Goal: Information Seeking & Learning: Learn about a topic

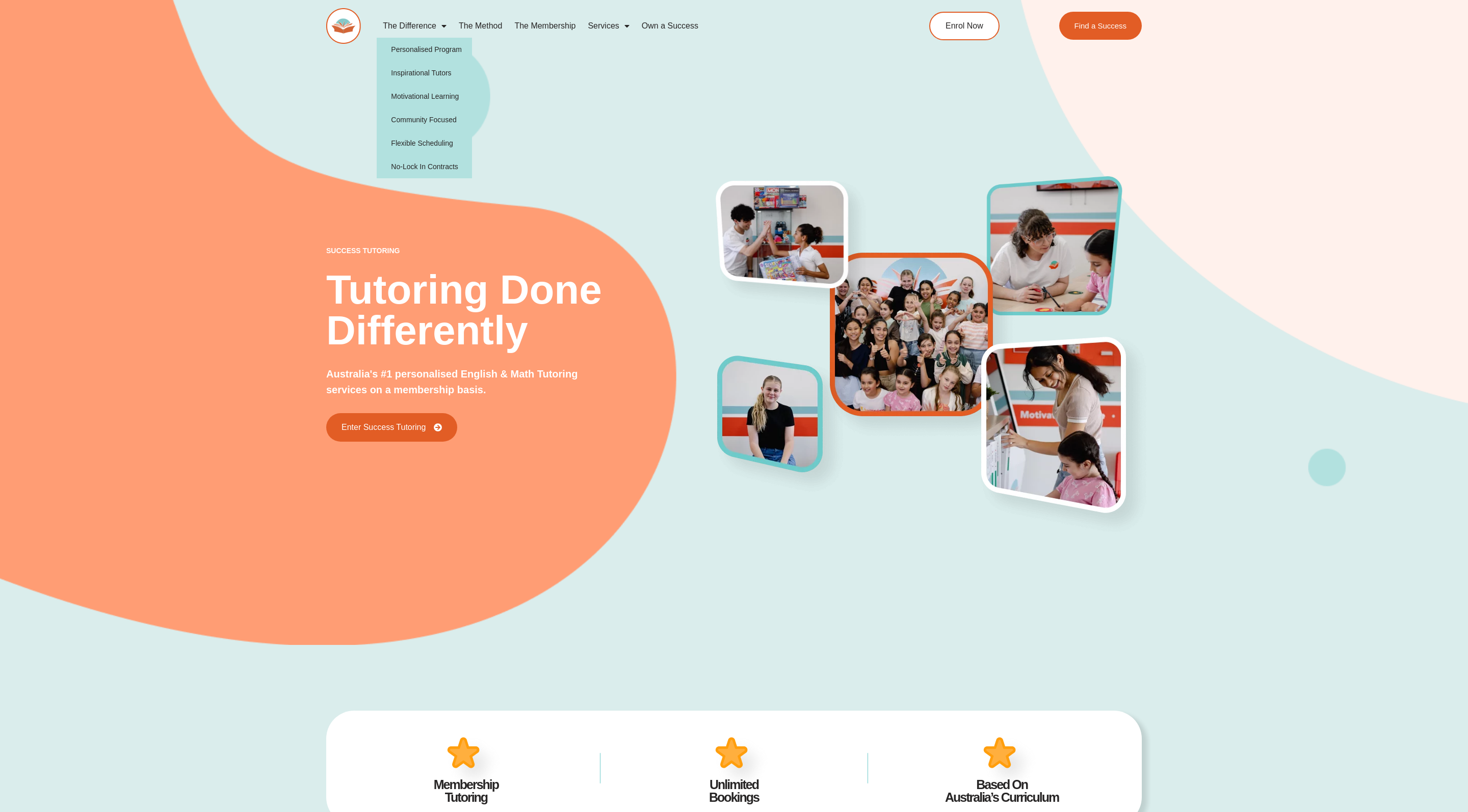
click at [422, 20] on link "The Difference" at bounding box center [414, 26] width 76 height 23
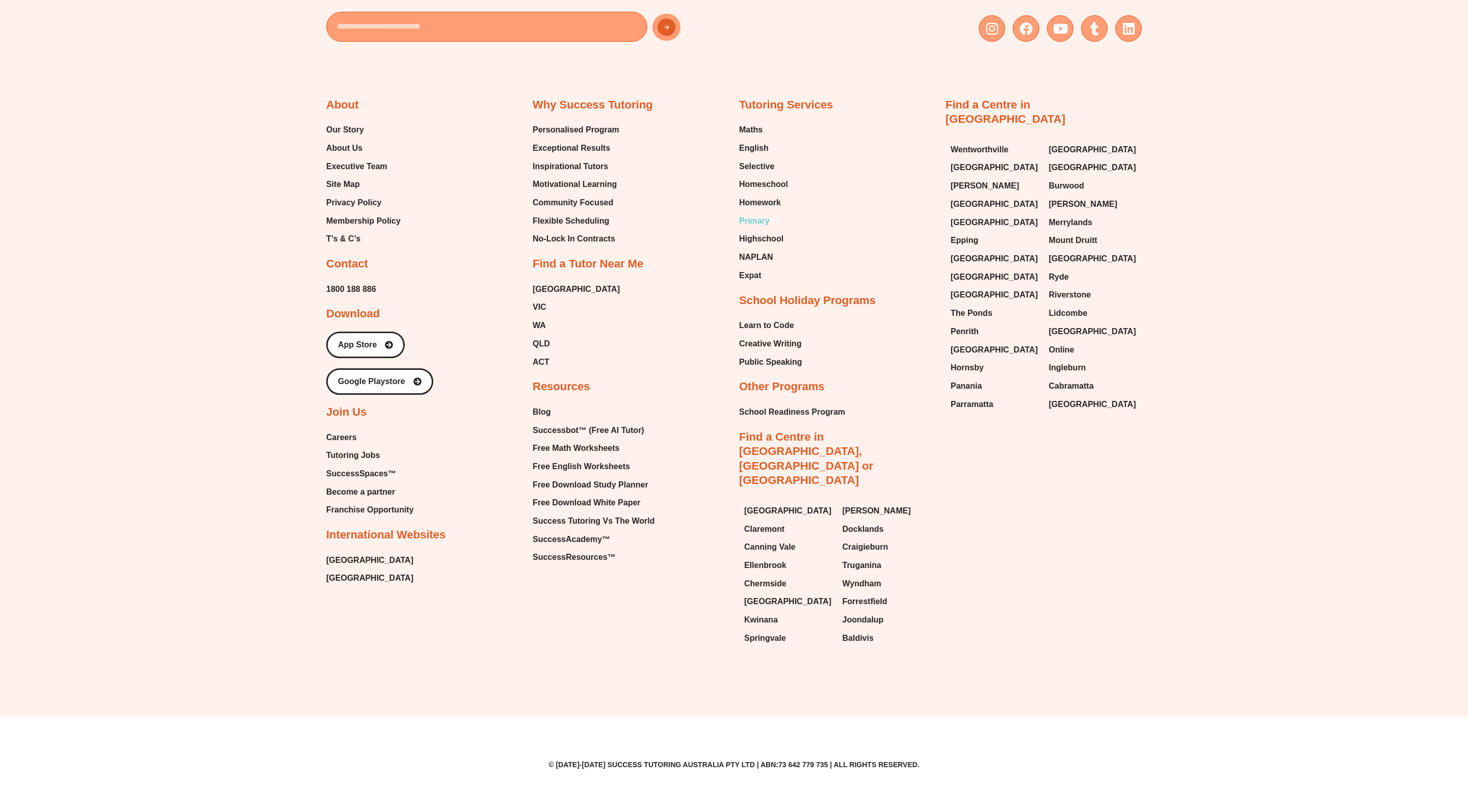
scroll to position [3160, 0]
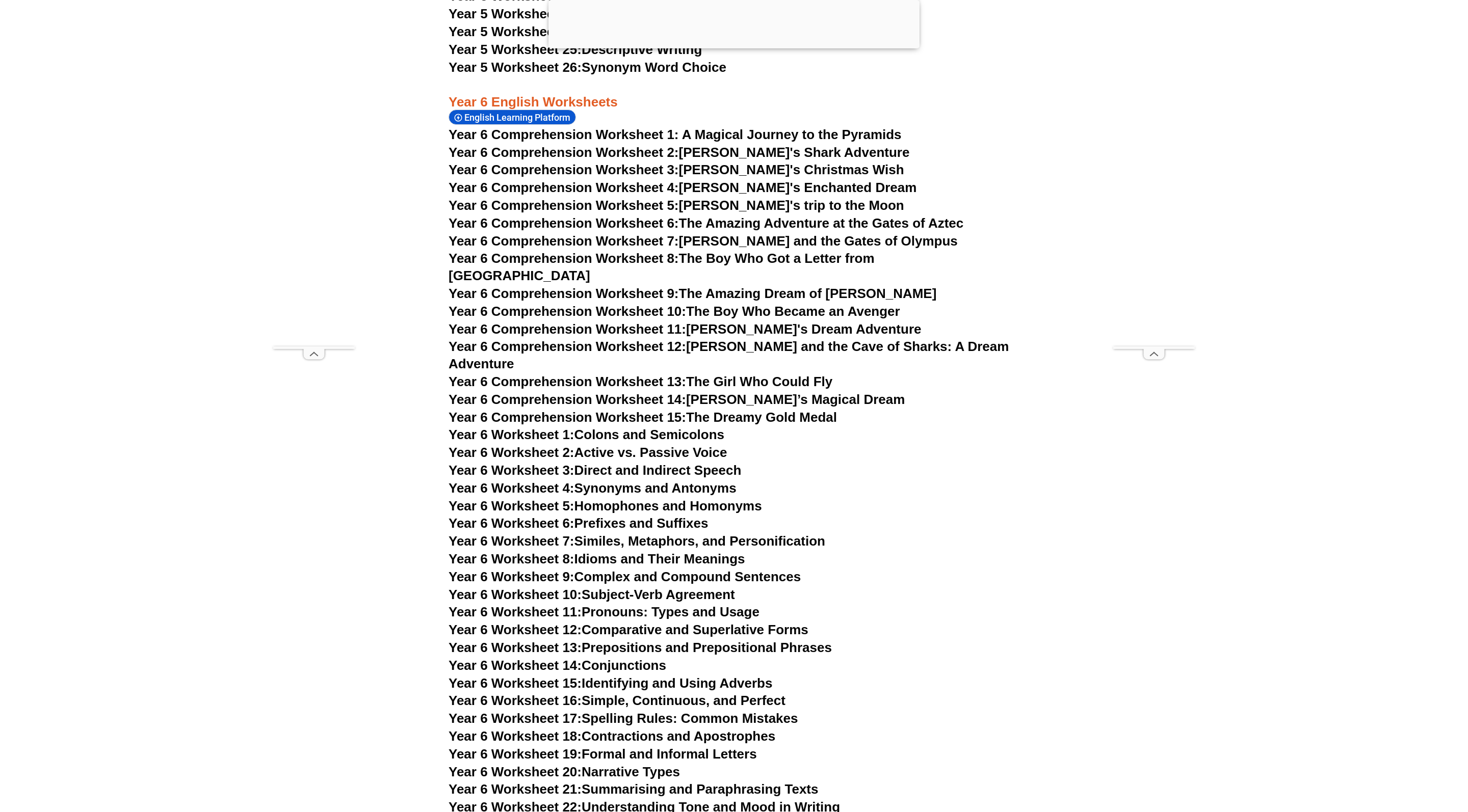
scroll to position [5908, 0]
click at [537, 658] on span "Year 6 Worksheet 14:" at bounding box center [514, 665] width 133 height 15
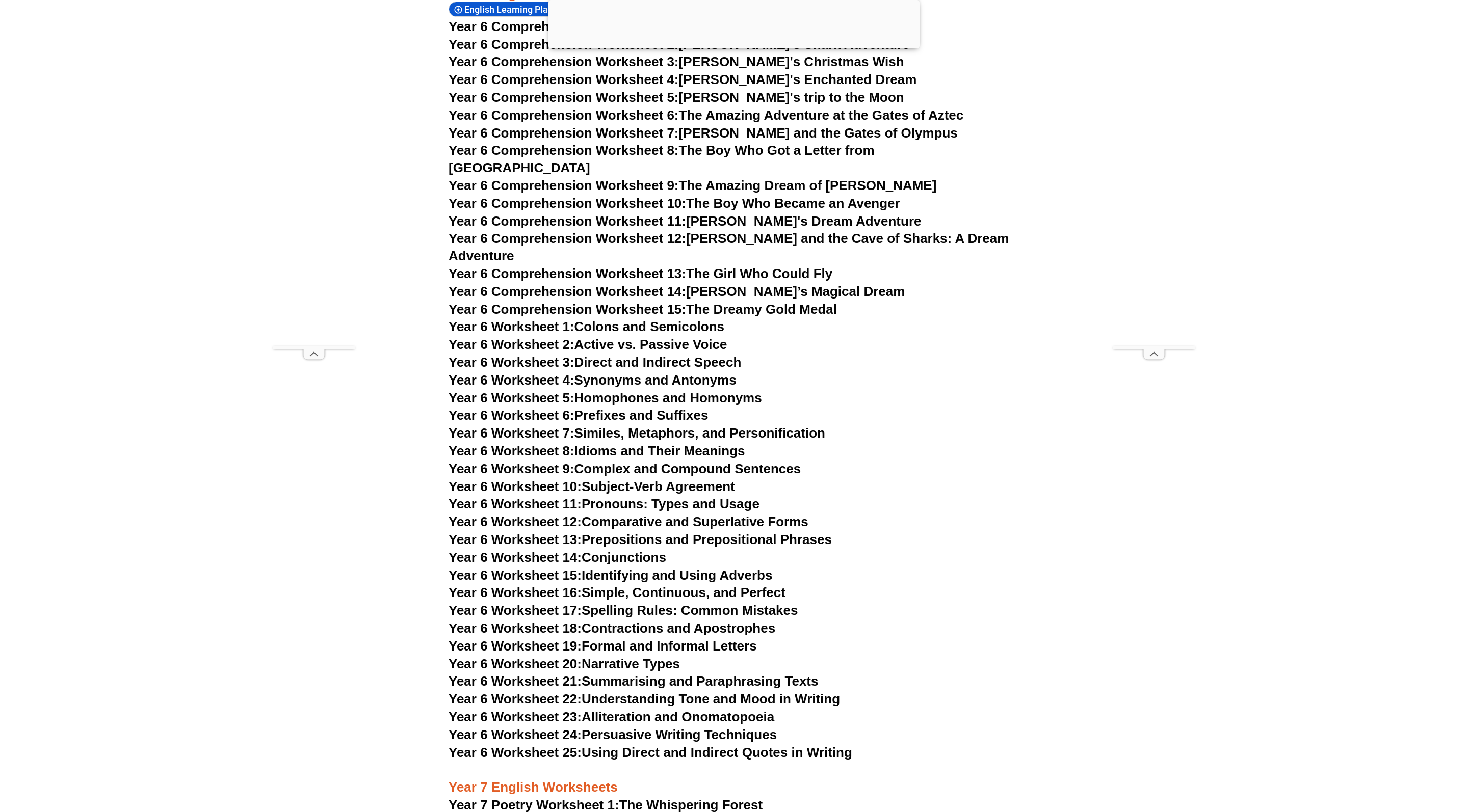
scroll to position [6004, 0]
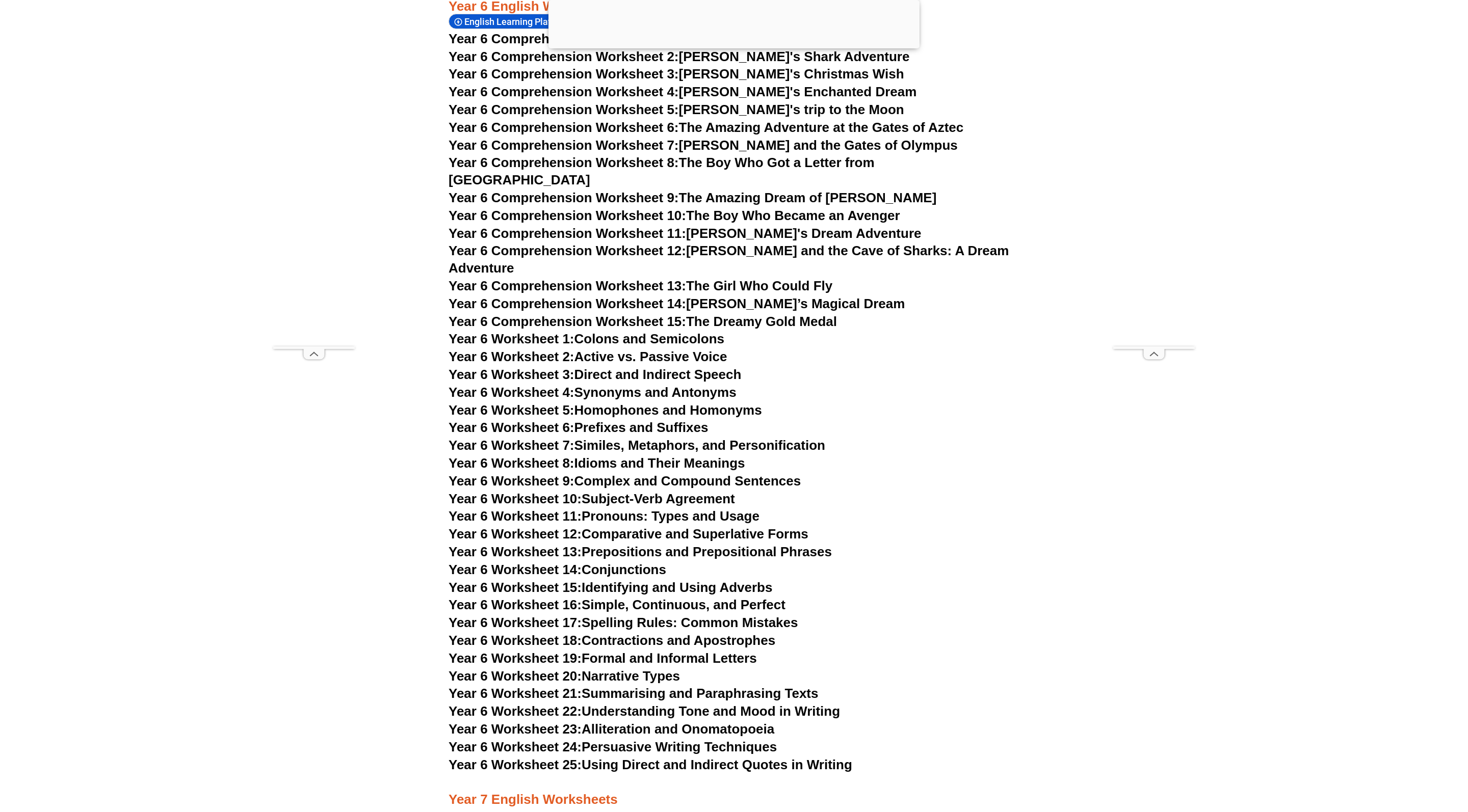
click at [633, 562] on link "Year 6 Worksheet 14: Conjunctions" at bounding box center [557, 569] width 218 height 15
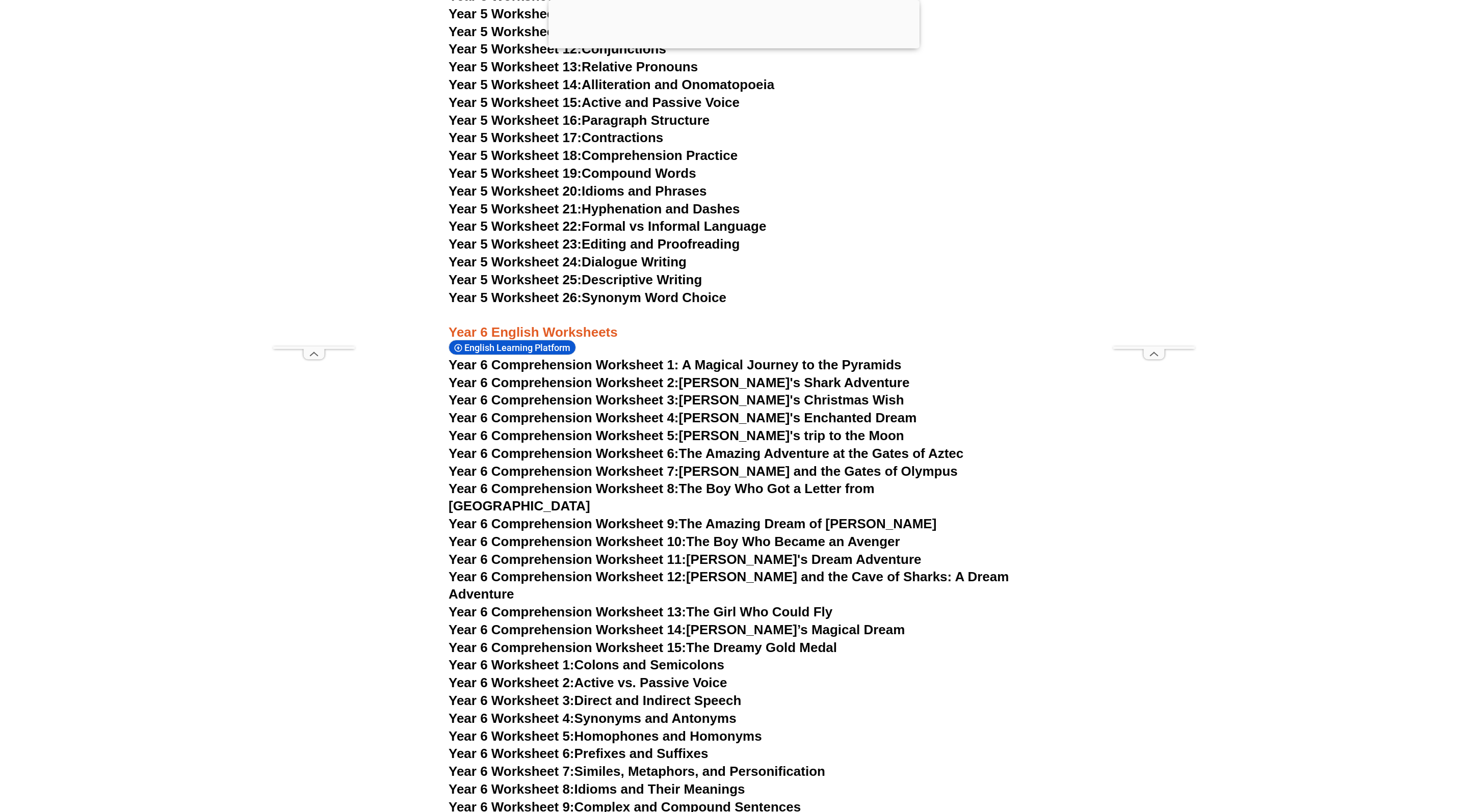
scroll to position [5656, 0]
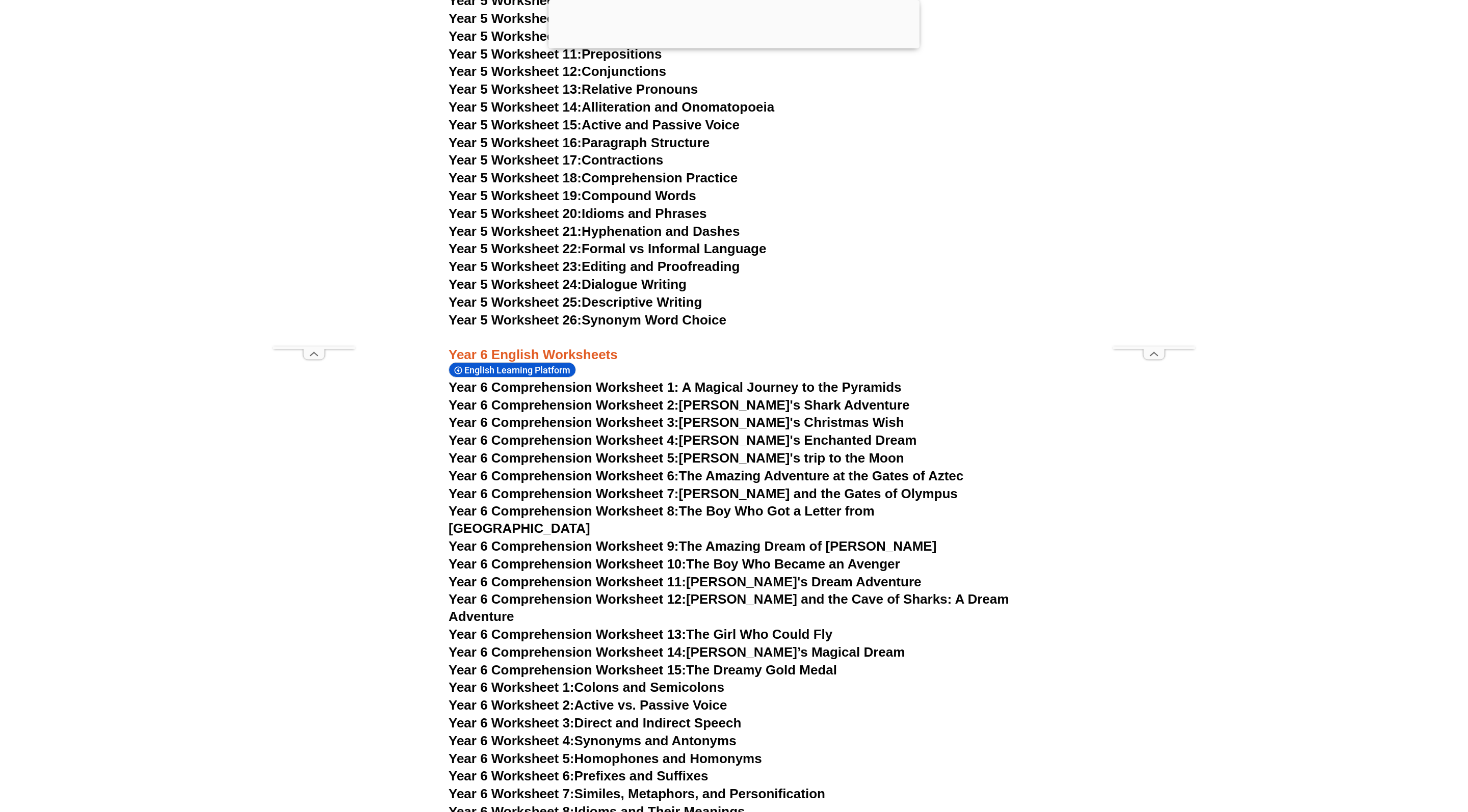
click at [717, 556] on link "Year 6 Comprehension Worksheet 10: The Boy Who Became an Avenger" at bounding box center [674, 563] width 452 height 15
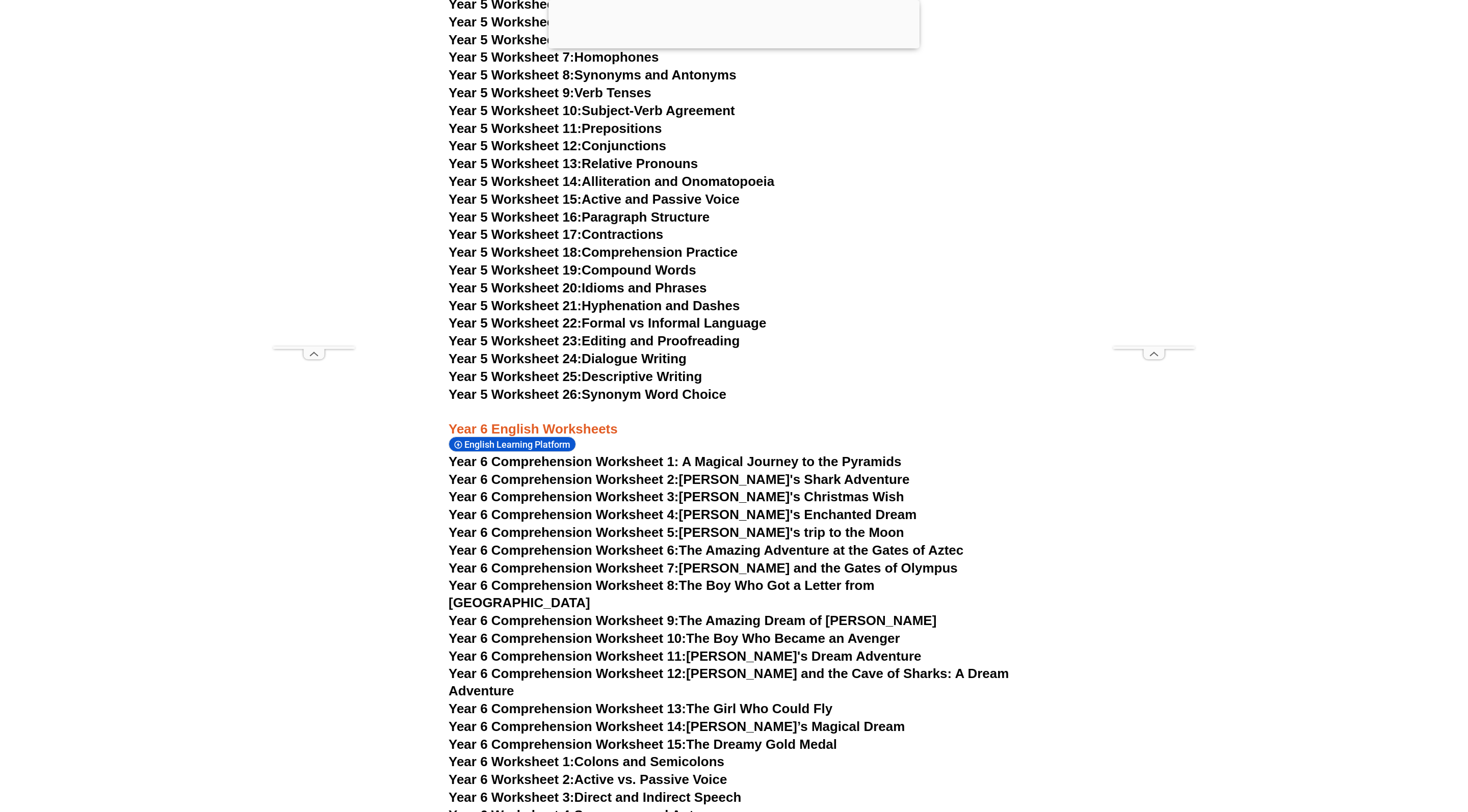
scroll to position [5537, 0]
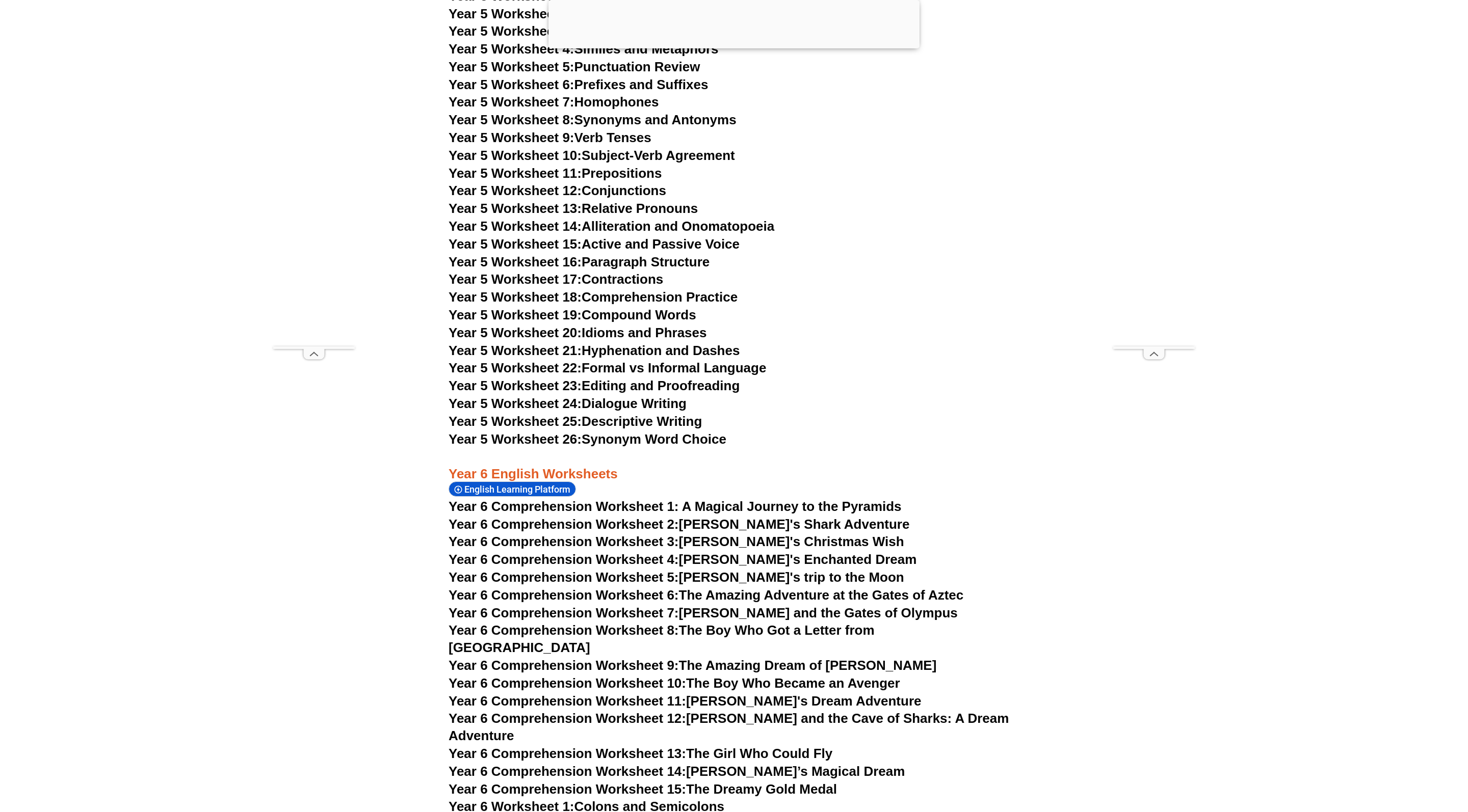
click at [656, 811] on link "Year 6 Worksheet 2: Active vs. Passive Voice" at bounding box center [587, 824] width 278 height 15
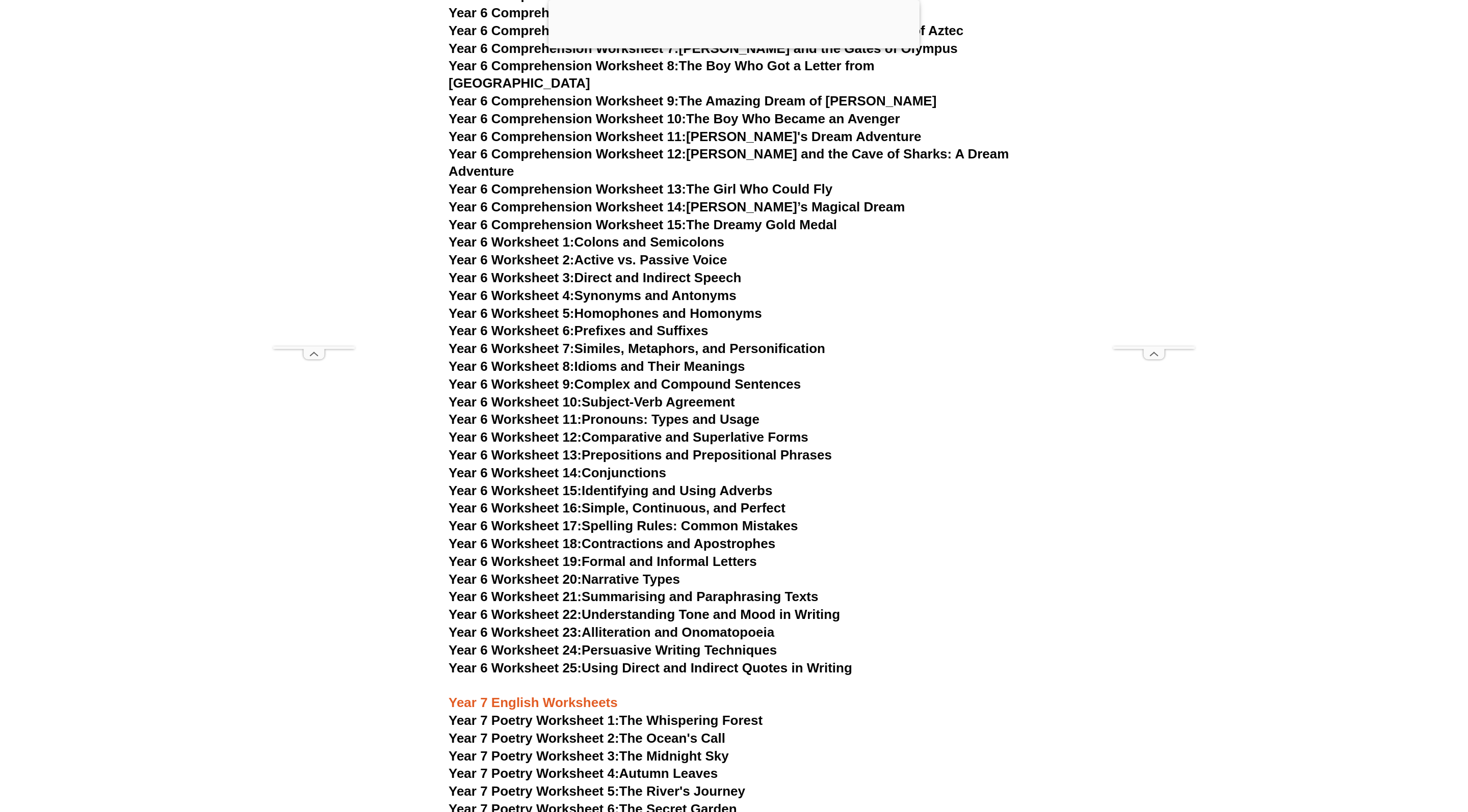
scroll to position [6669, 0]
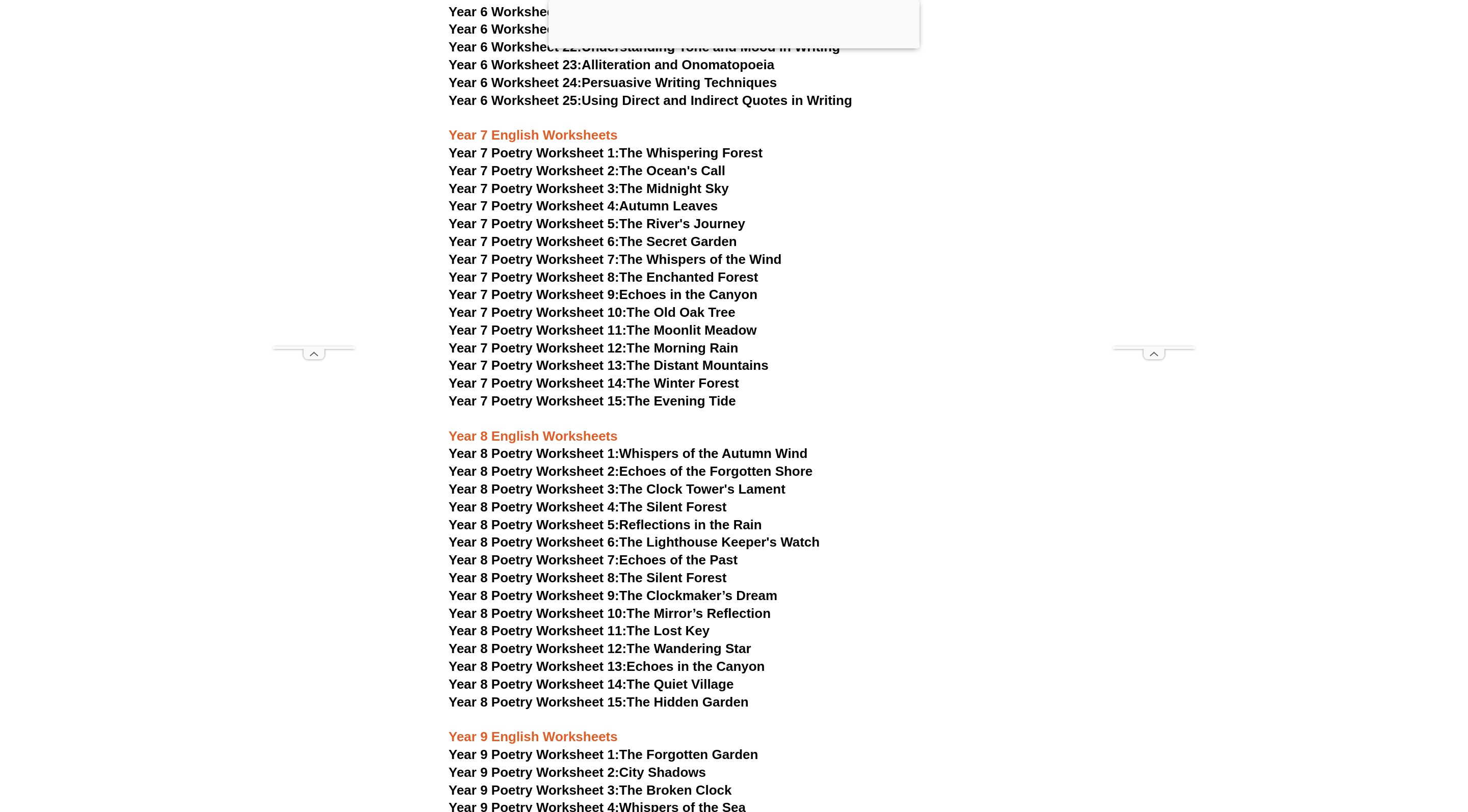
click at [673, 606] on link "Year 8 Poetry Worksheet 10: The Mirror’s Reflection" at bounding box center [610, 613] width 322 height 15
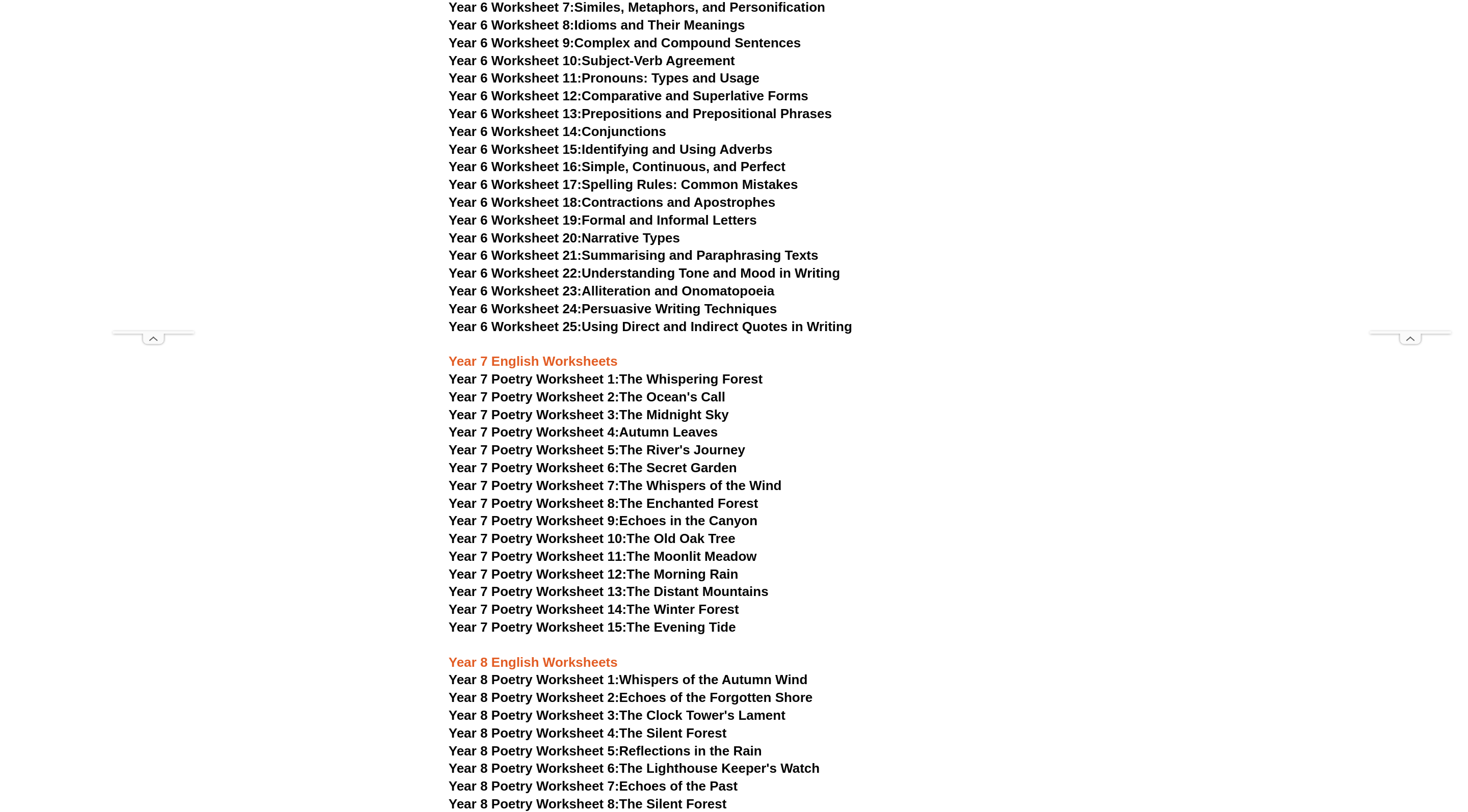
scroll to position [6217, 0]
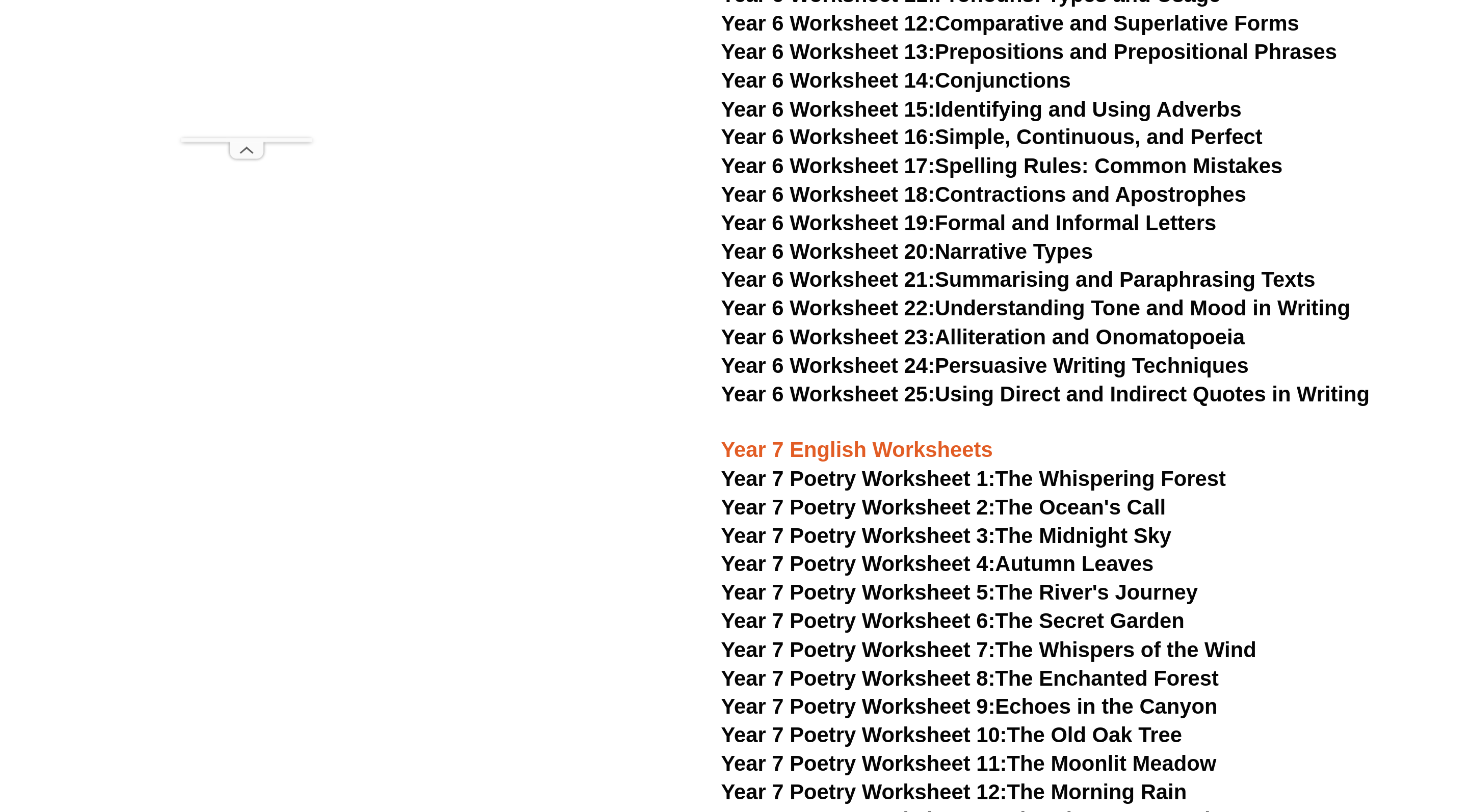
click at [542, 606] on span "Year 7 Poetry Worksheet 5:" at bounding box center [534, 613] width 170 height 15
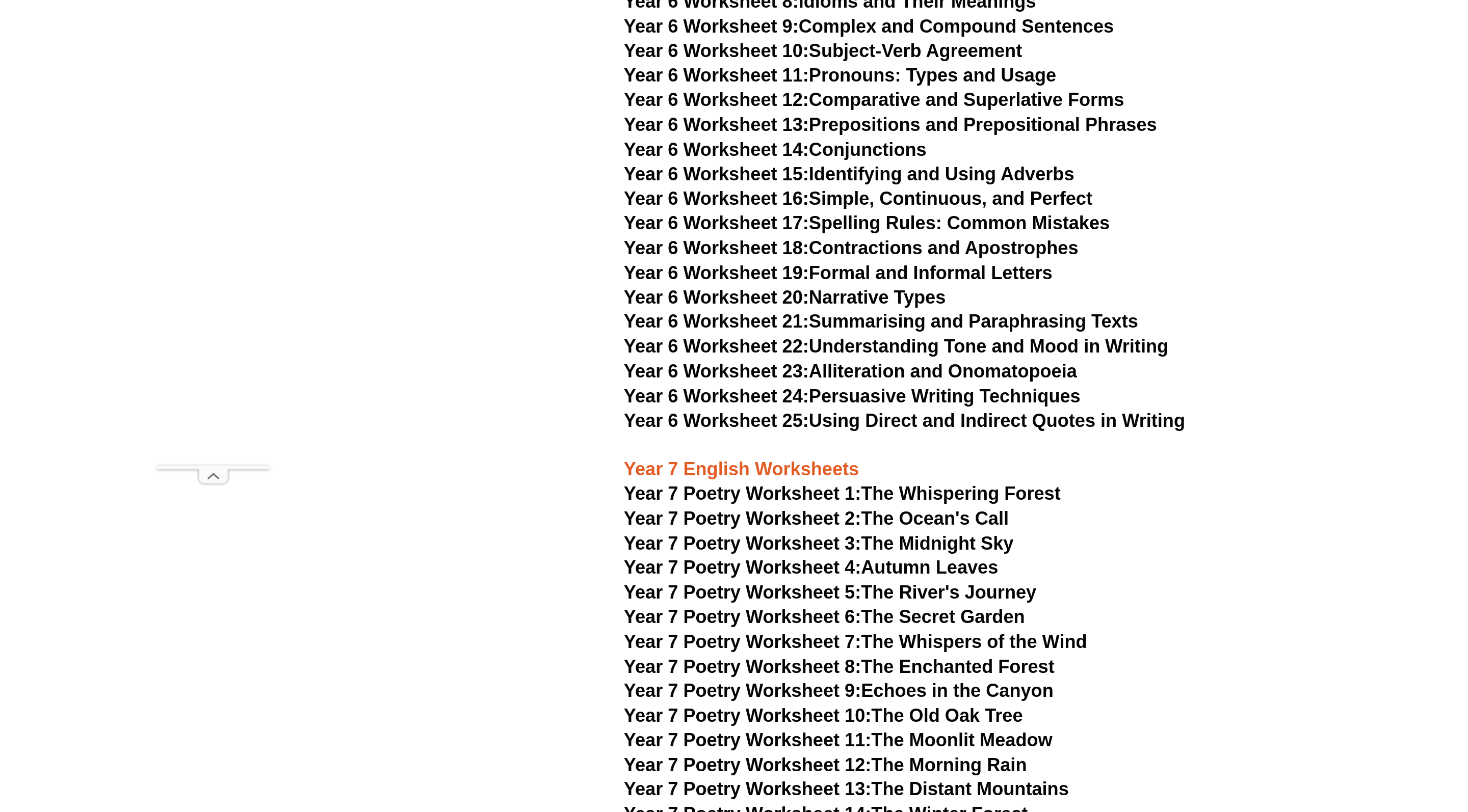
click at [623, 560] on span "Year 7 Poetry Worksheet 13:" at bounding box center [537, 567] width 178 height 15
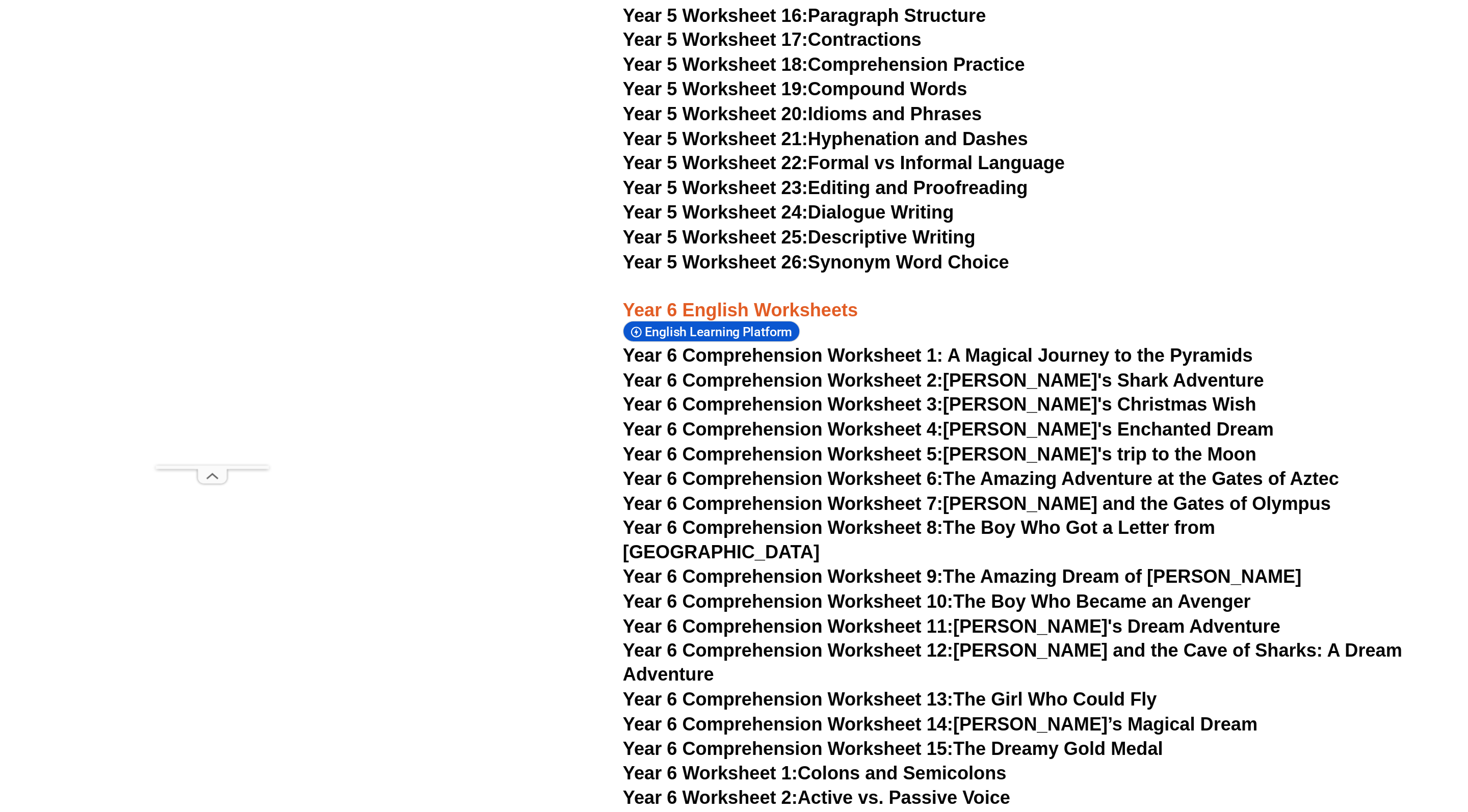
scroll to position [5702, 0]
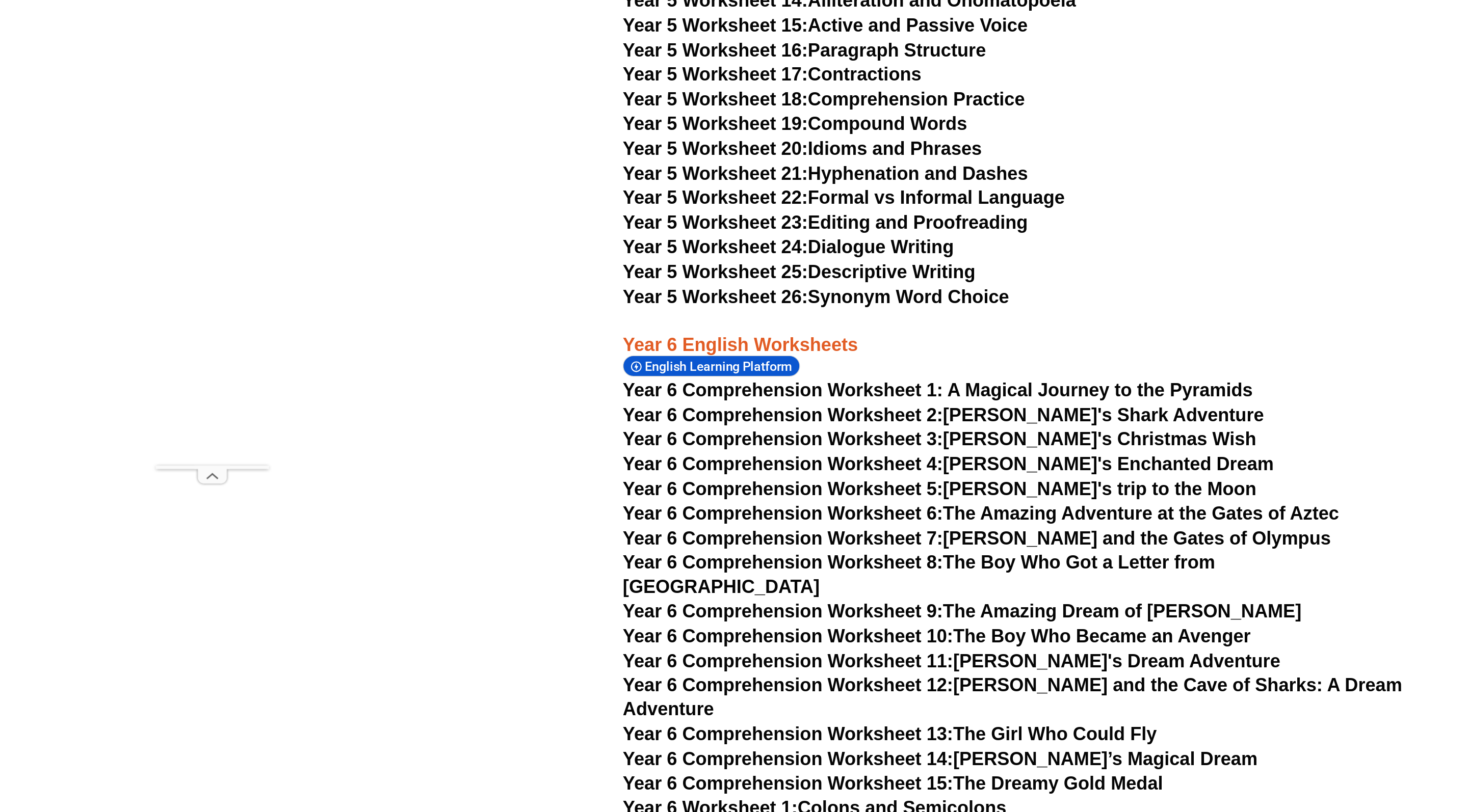
click at [644, 344] on span "Year 6 Comprehension Worksheet 5:" at bounding box center [564, 351] width 230 height 15
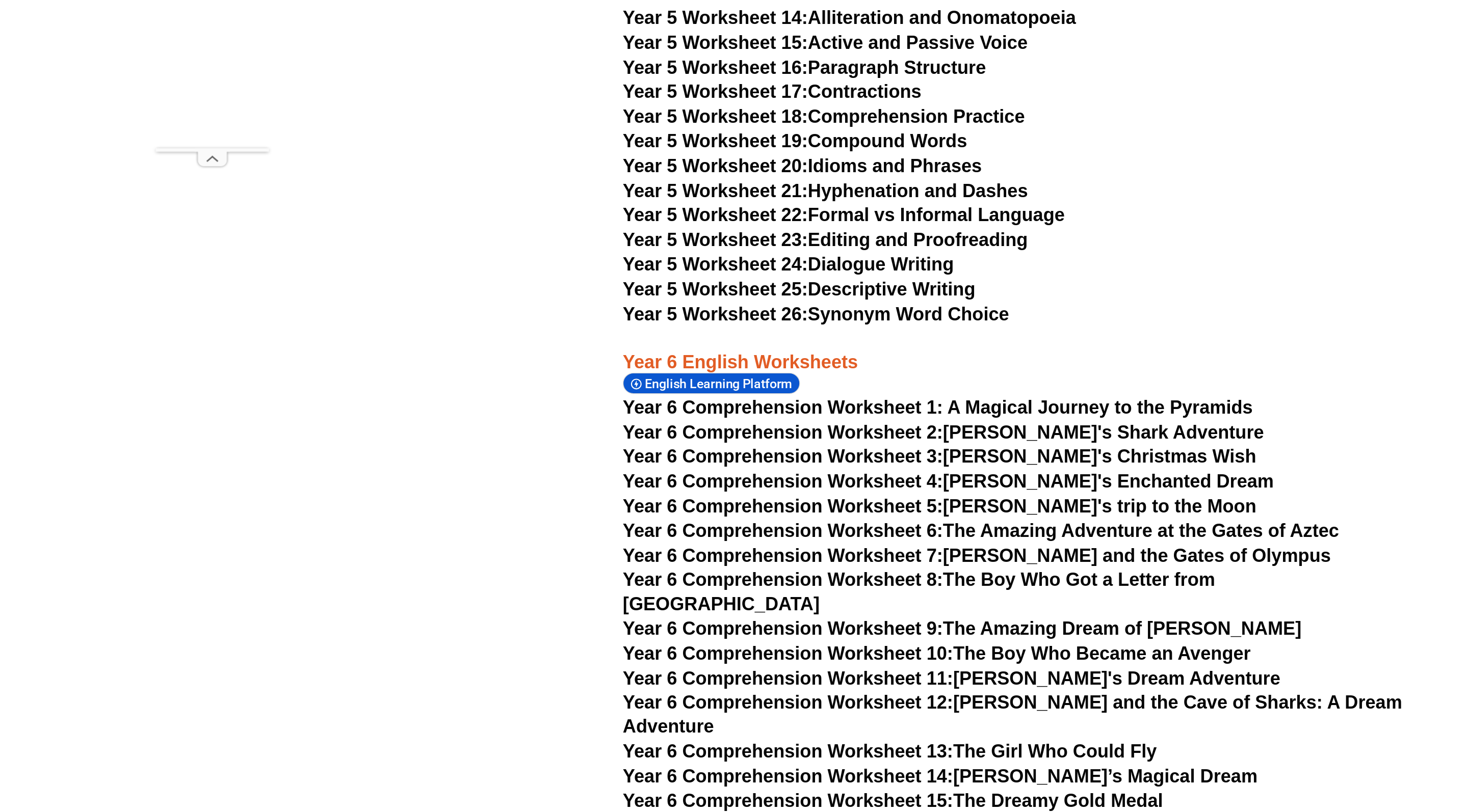
scroll to position [5824, 0]
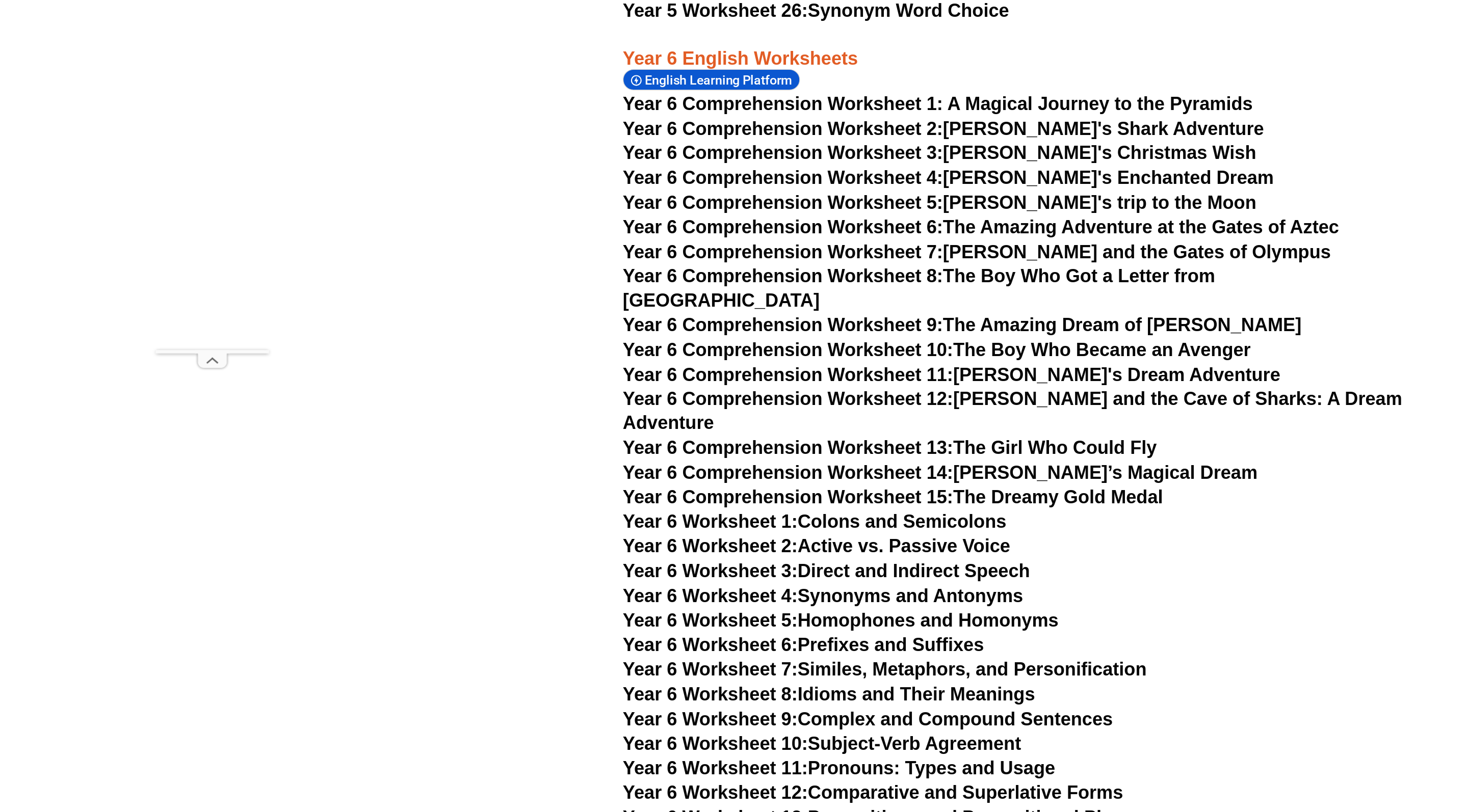
click at [605, 574] on link "Year 6 Worksheet 8: Idioms and Their Meanings" at bounding box center [596, 582] width 296 height 15
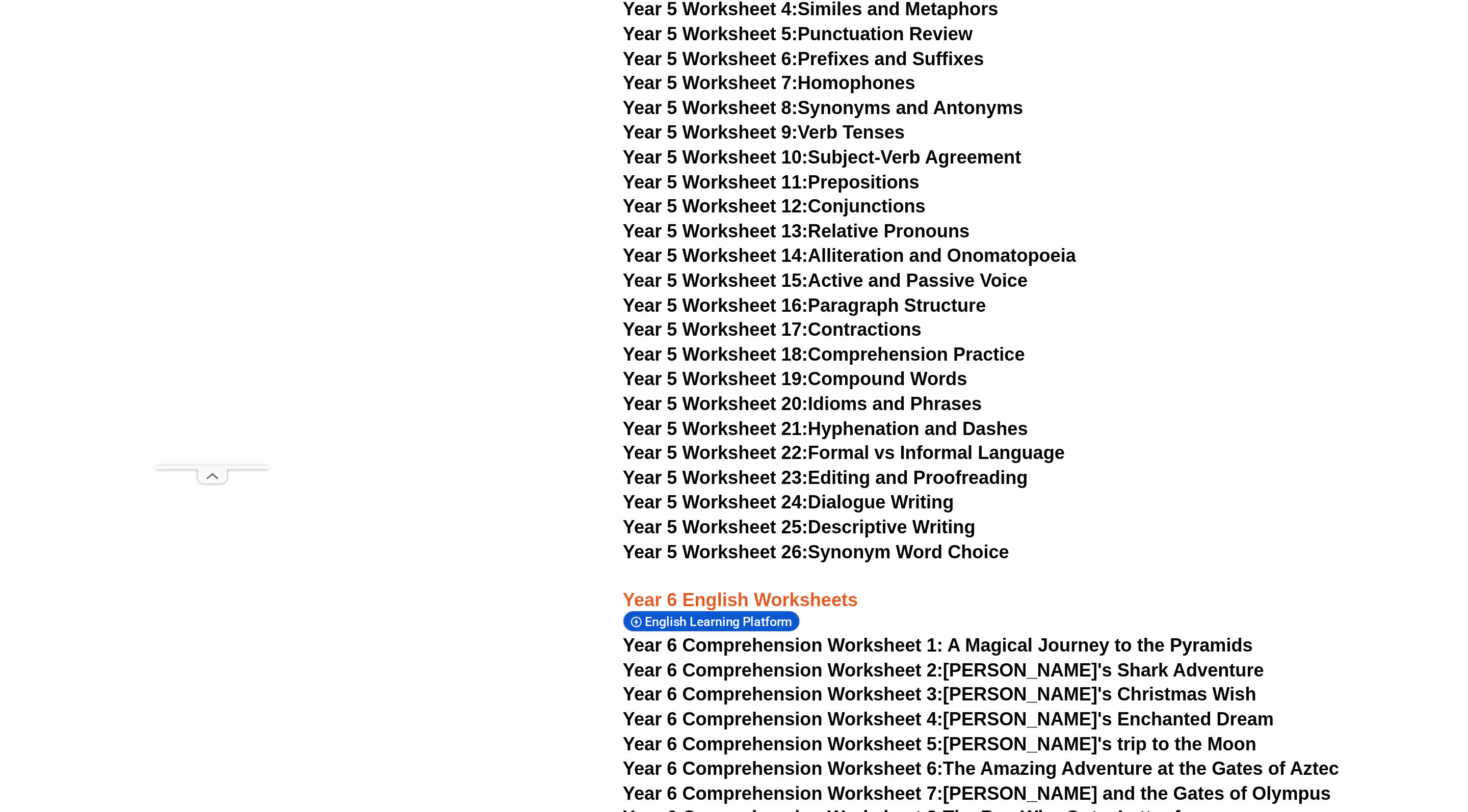
scroll to position [5500, 0]
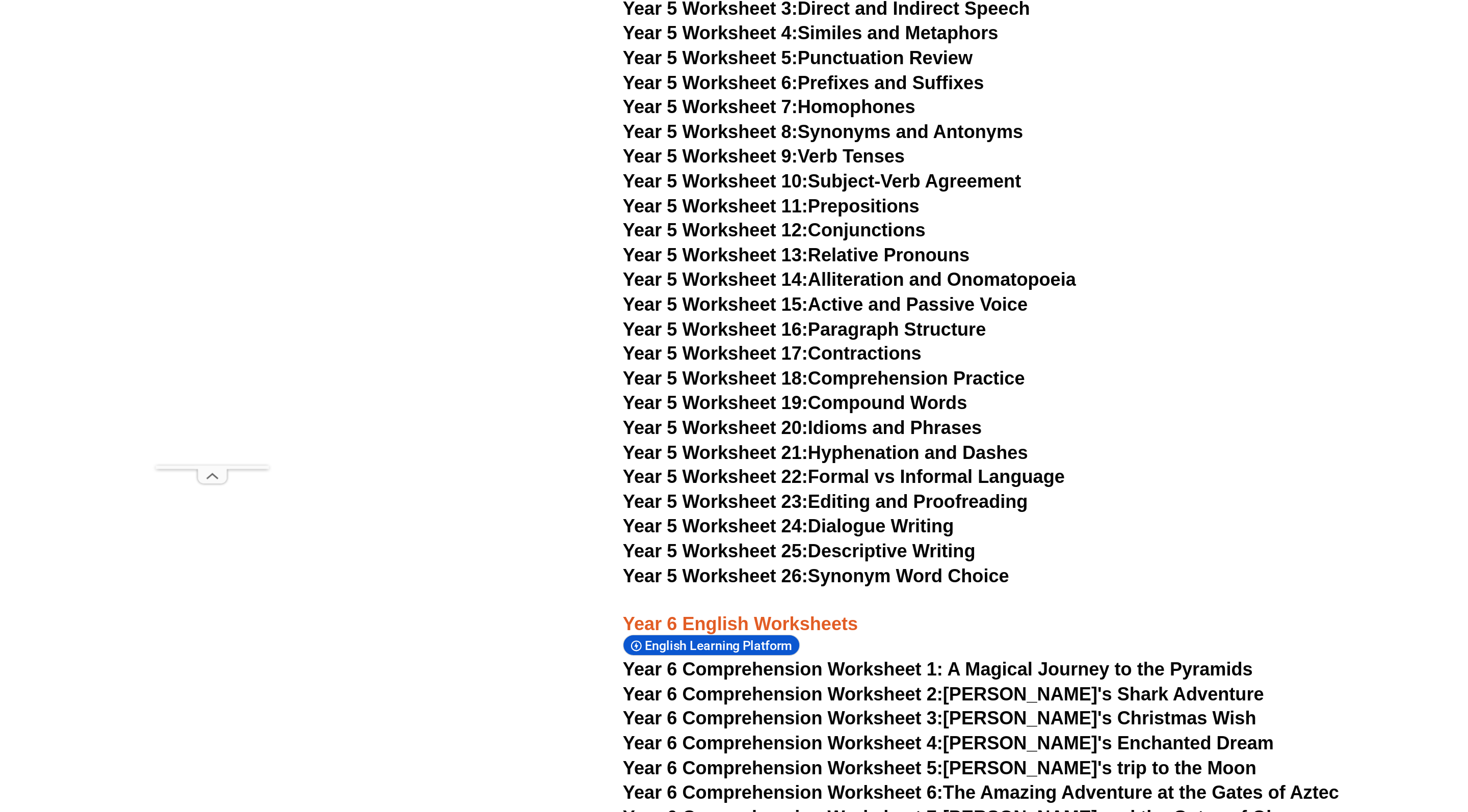
click at [615, 406] on link "Year 5 Worksheet 26: Synonym Word Choice" at bounding box center [587, 414] width 278 height 15
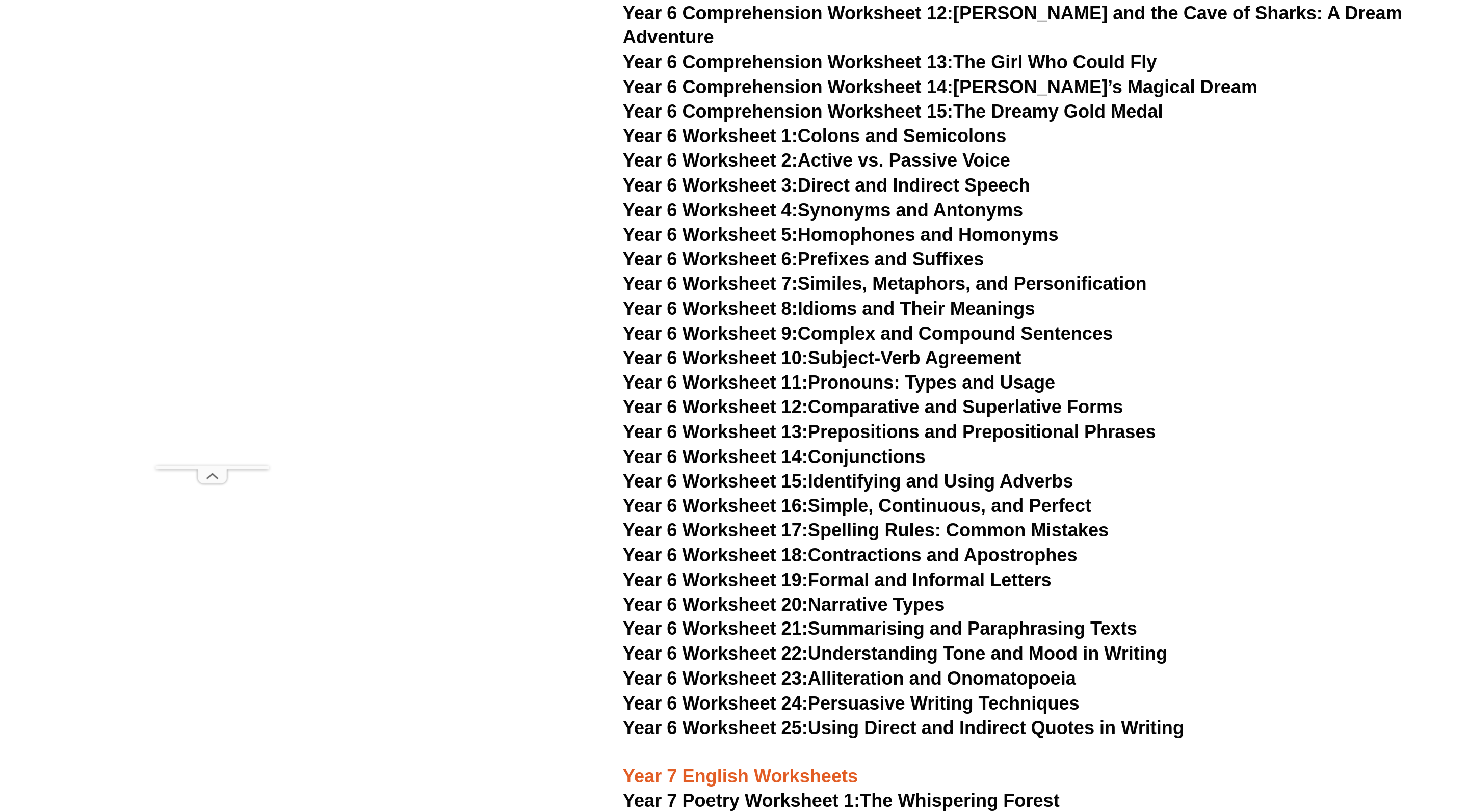
scroll to position [6180, 0]
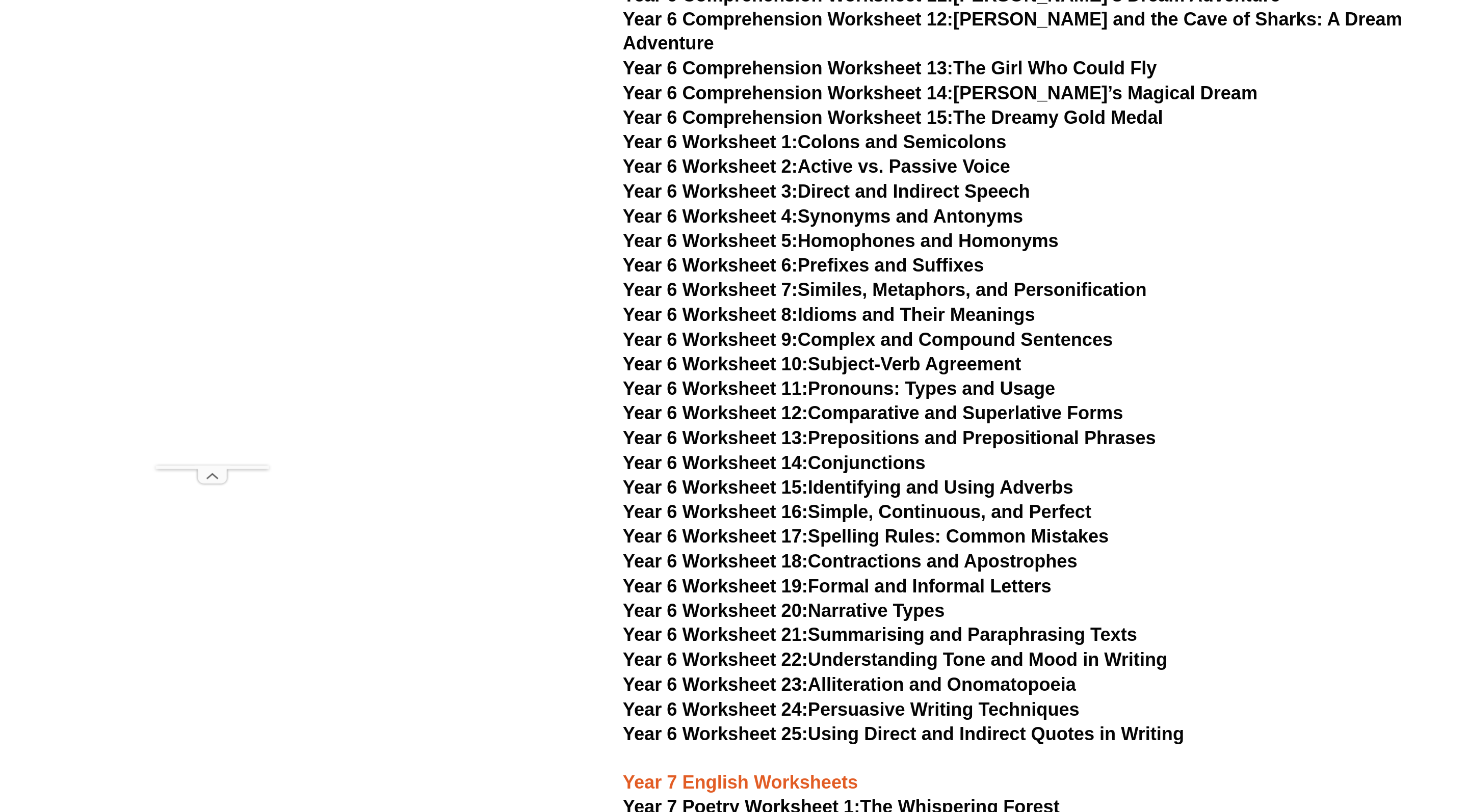
click at [554, 467] on span "Year 6 Worksheet 22:" at bounding box center [514, 474] width 133 height 15
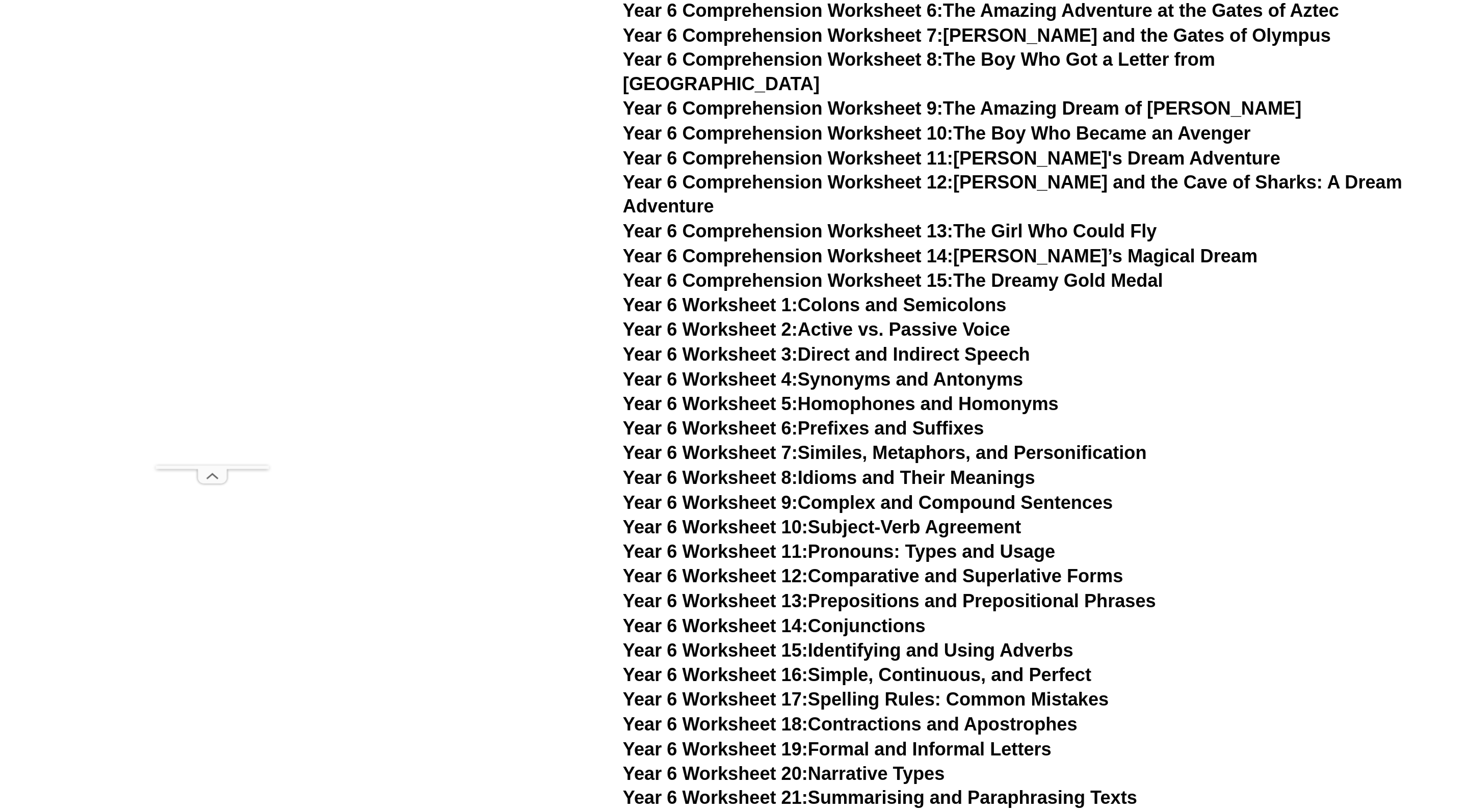
scroll to position [6037, 0]
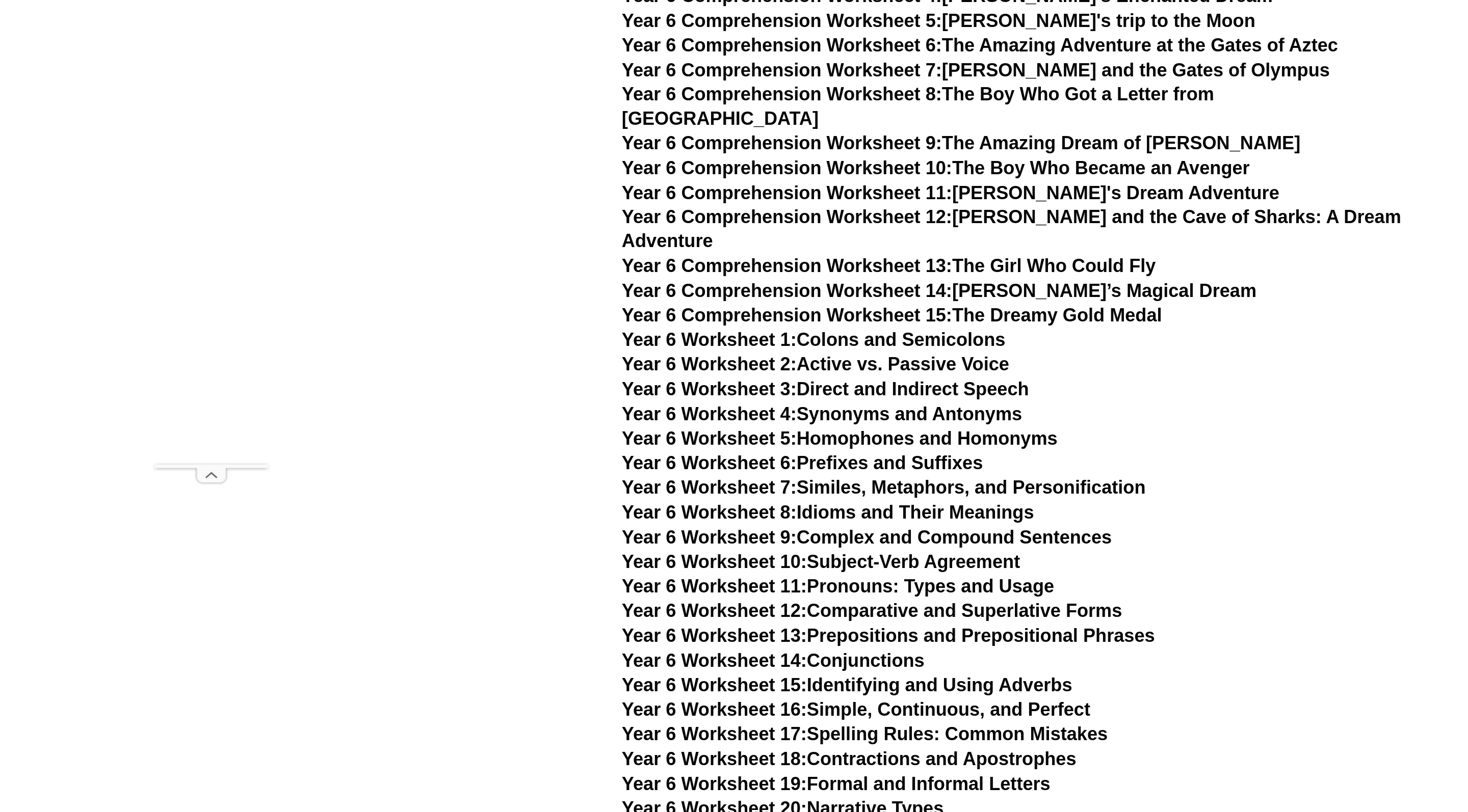
click at [615, 396] on link "Year 6 Worksheet 10: Subject-Verb Agreement" at bounding box center [591, 404] width 286 height 15
click at [649, 343] on link "Year 6 Worksheet 7: Similes, Metaphors, and Personification" at bounding box center [636, 351] width 377 height 15
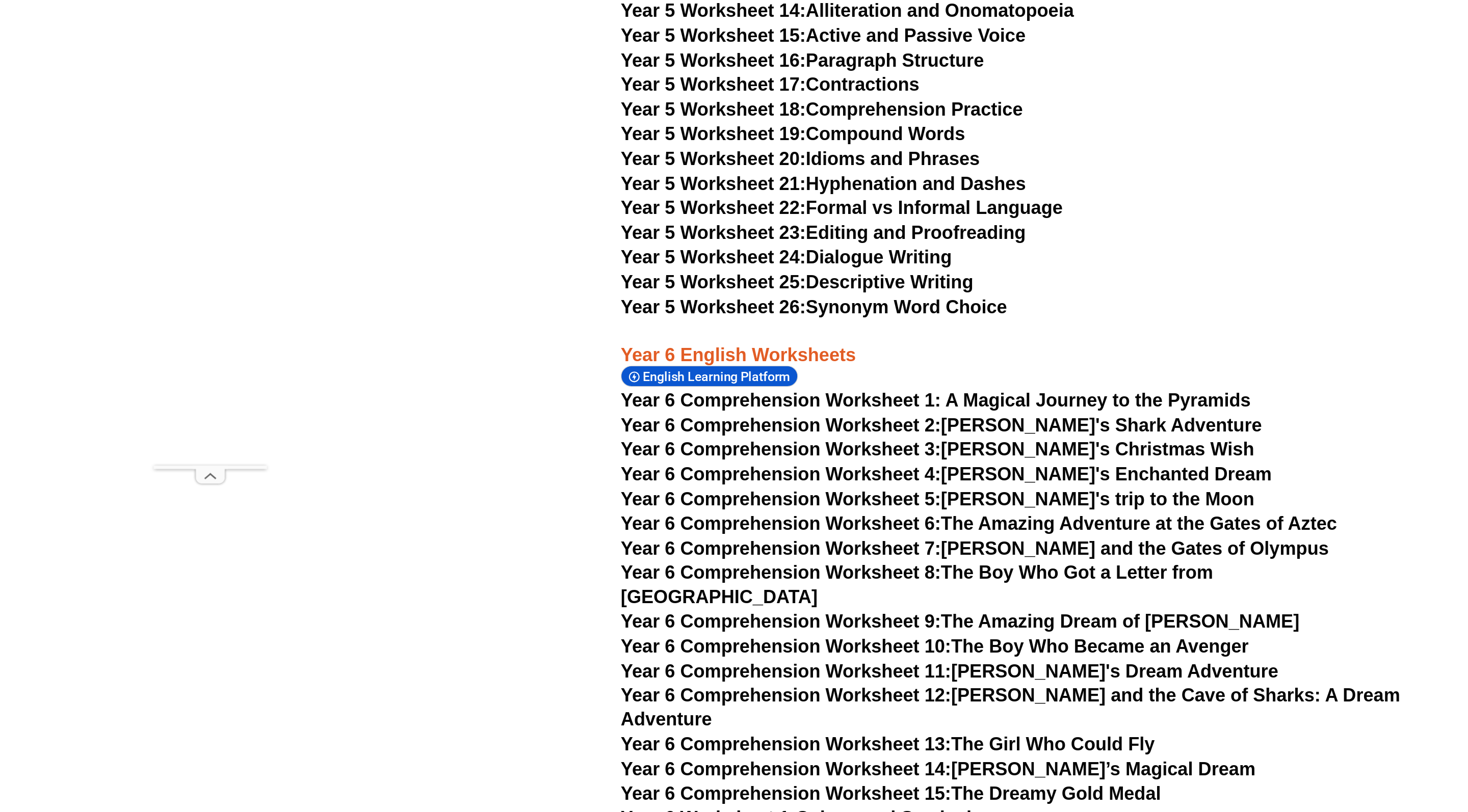
scroll to position [5683, 0]
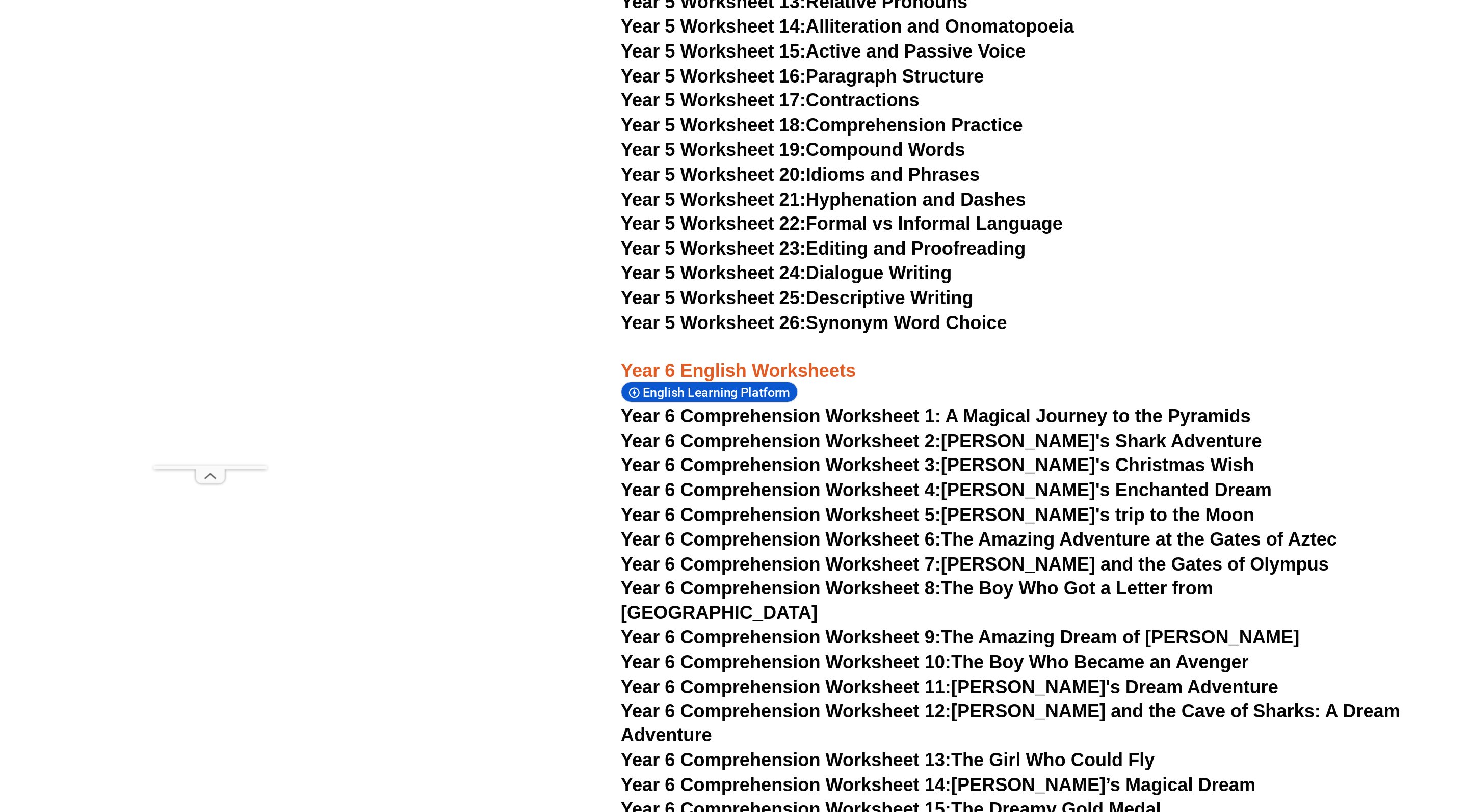
click at [679, 398] on span "Year 6 Comprehension Worksheet 7:" at bounding box center [564, 406] width 230 height 15
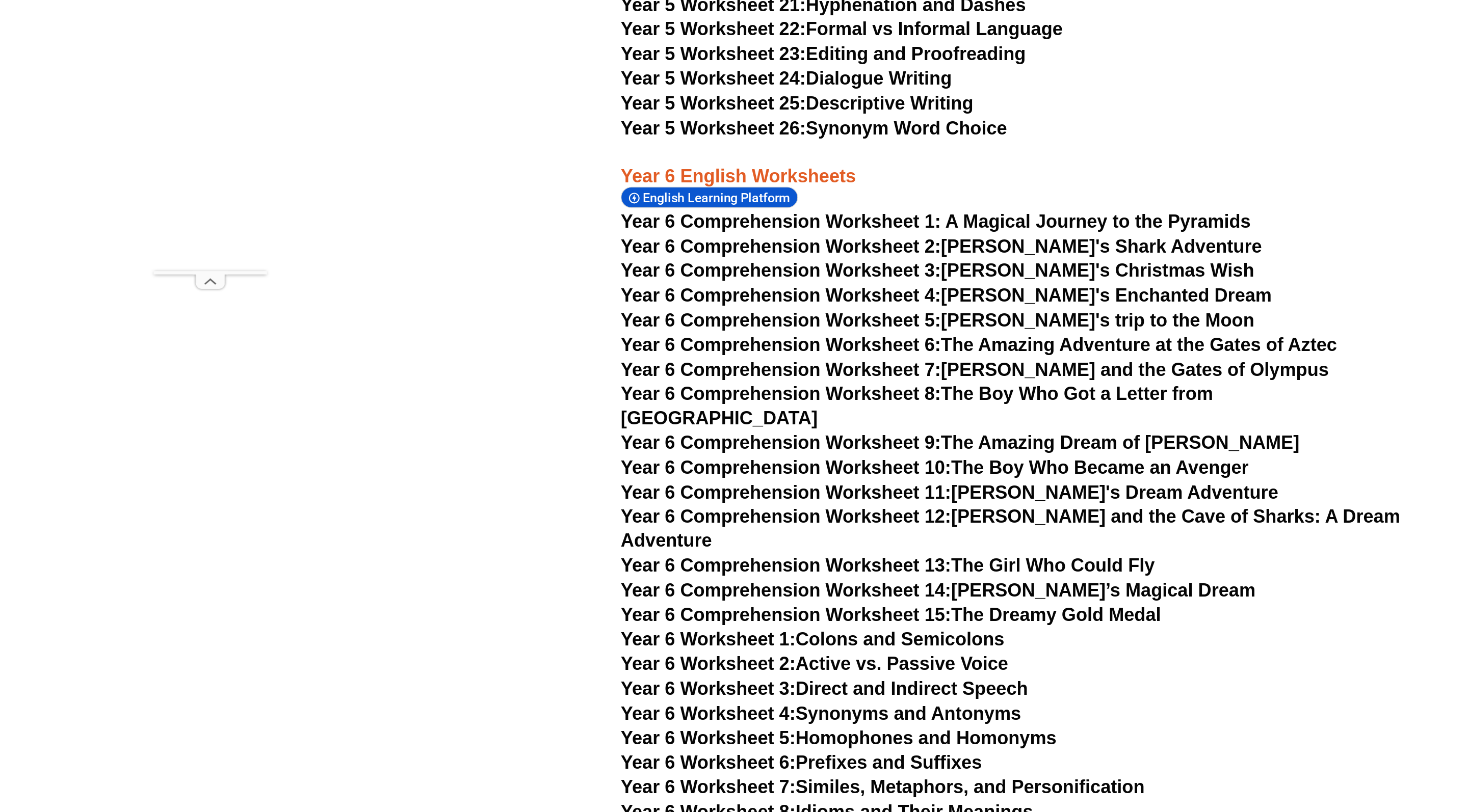
scroll to position [5819, 0]
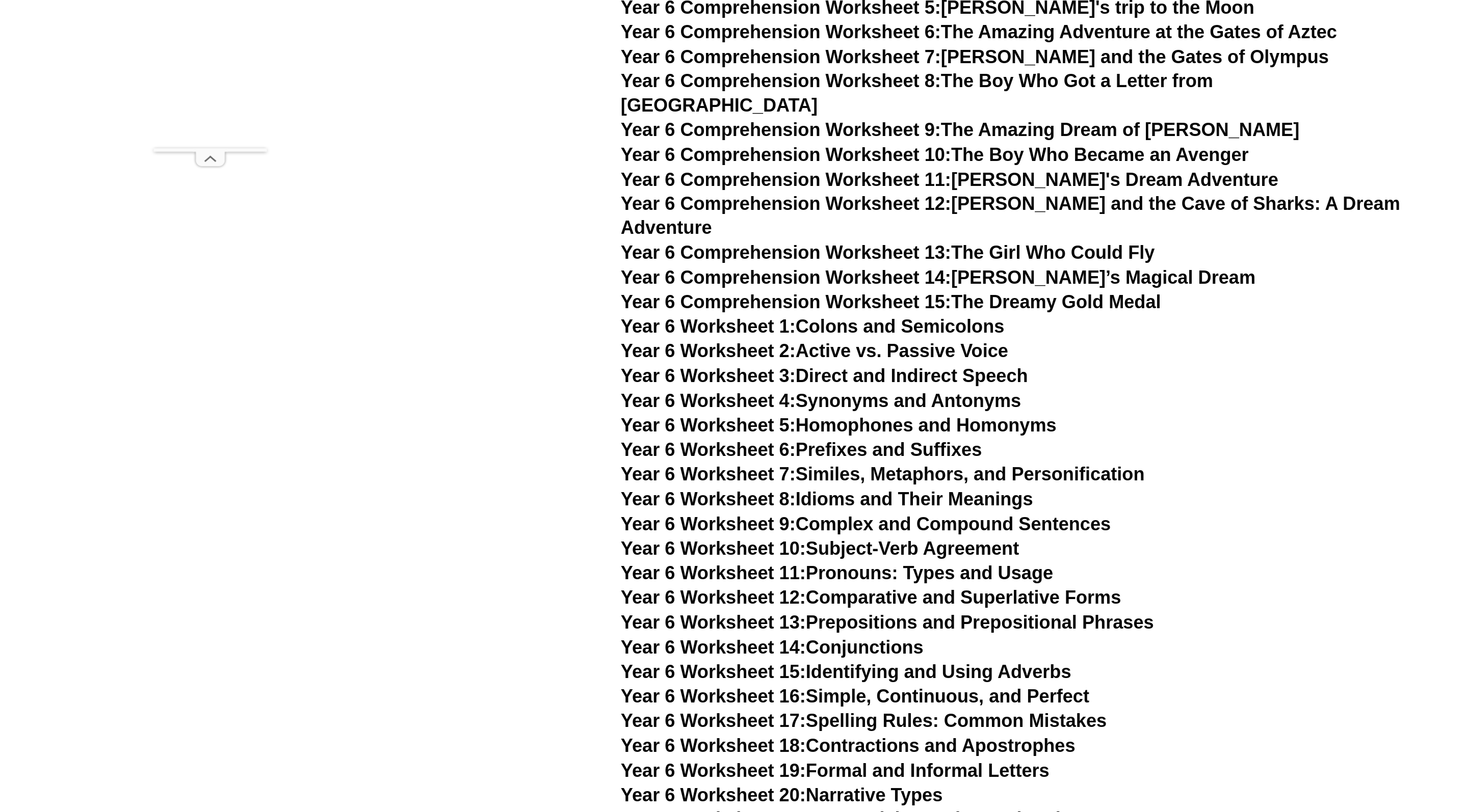
click at [568, 561] on span "Year 6 Worksheet 7:" at bounding box center [511, 568] width 126 height 15
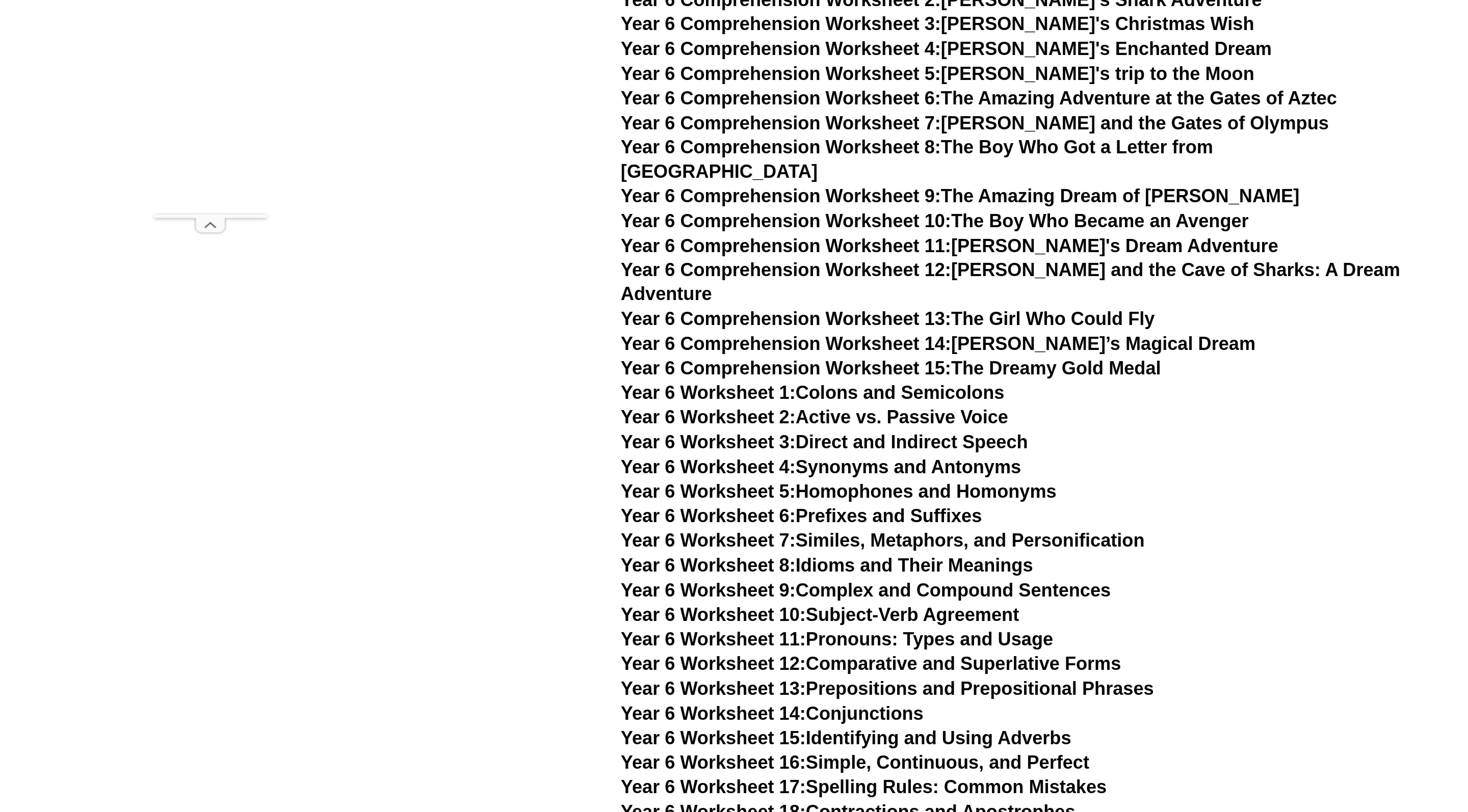
click at [600, 472] on link "Year 6 Worksheet 2: Active vs. Passive Voice" at bounding box center [587, 480] width 278 height 15
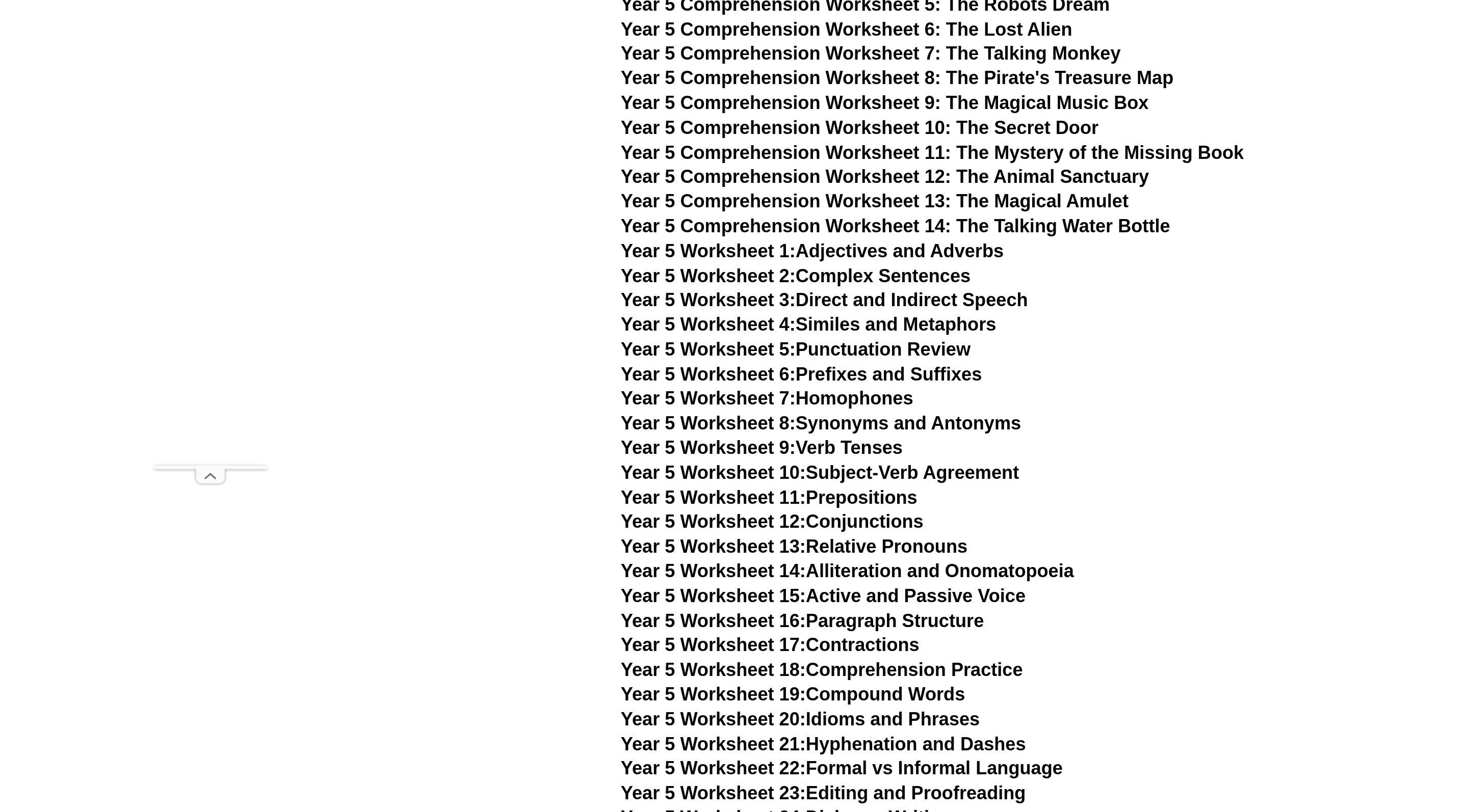
scroll to position [5288, 0]
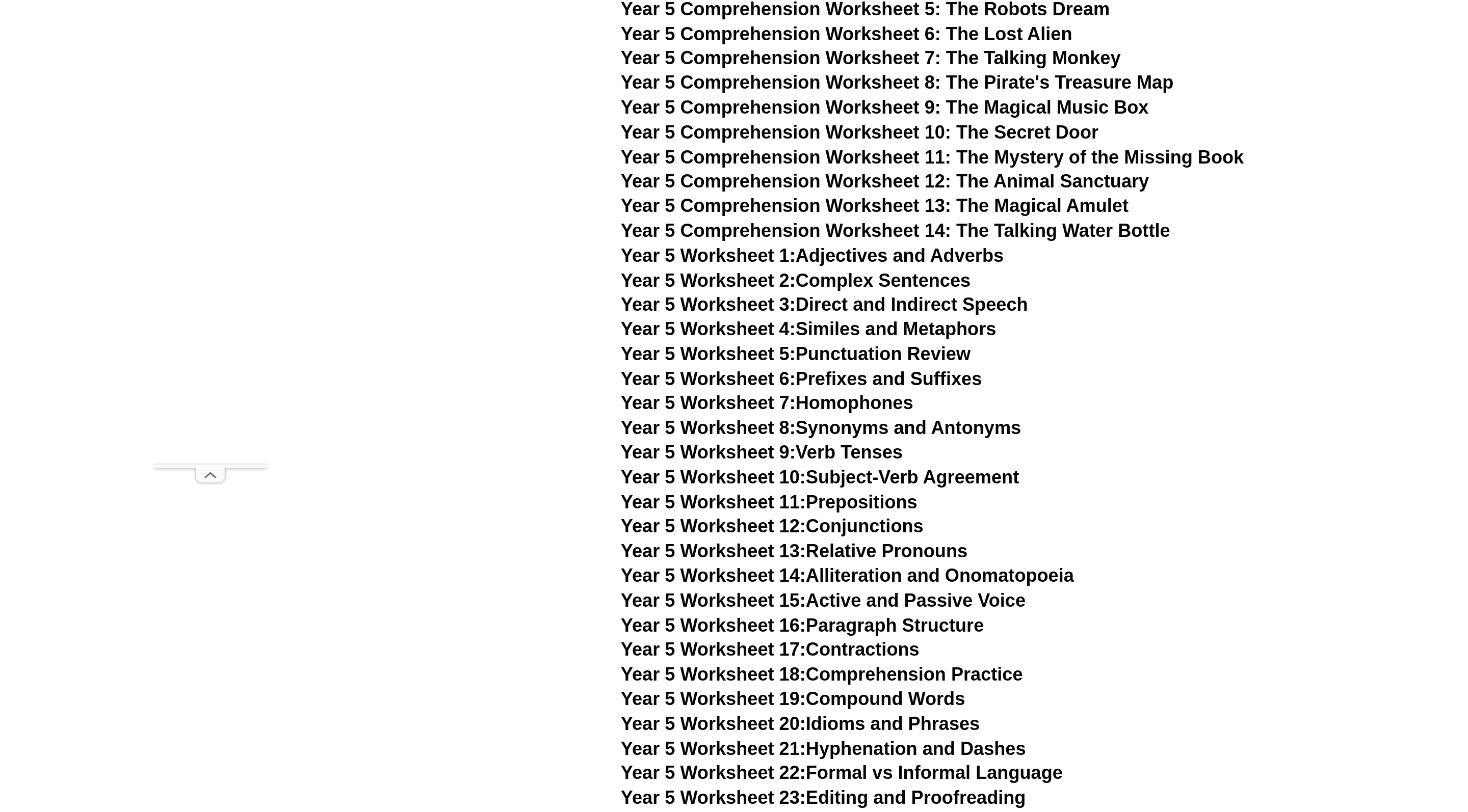
click at [638, 407] on link "Year 5 Worksheet 14: Alliteration and Onomatopoeia" at bounding box center [611, 415] width 326 height 15
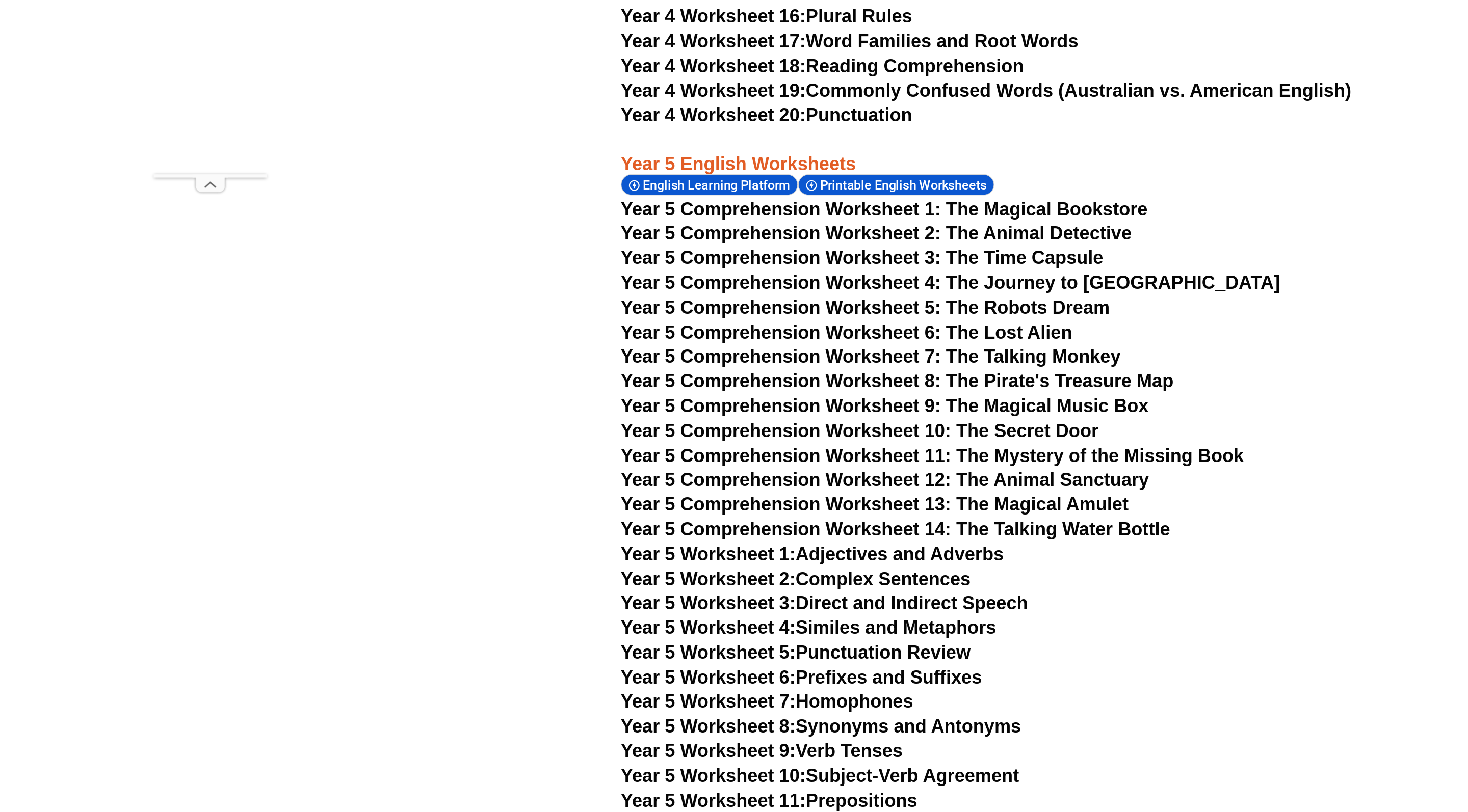
scroll to position [4992, 0]
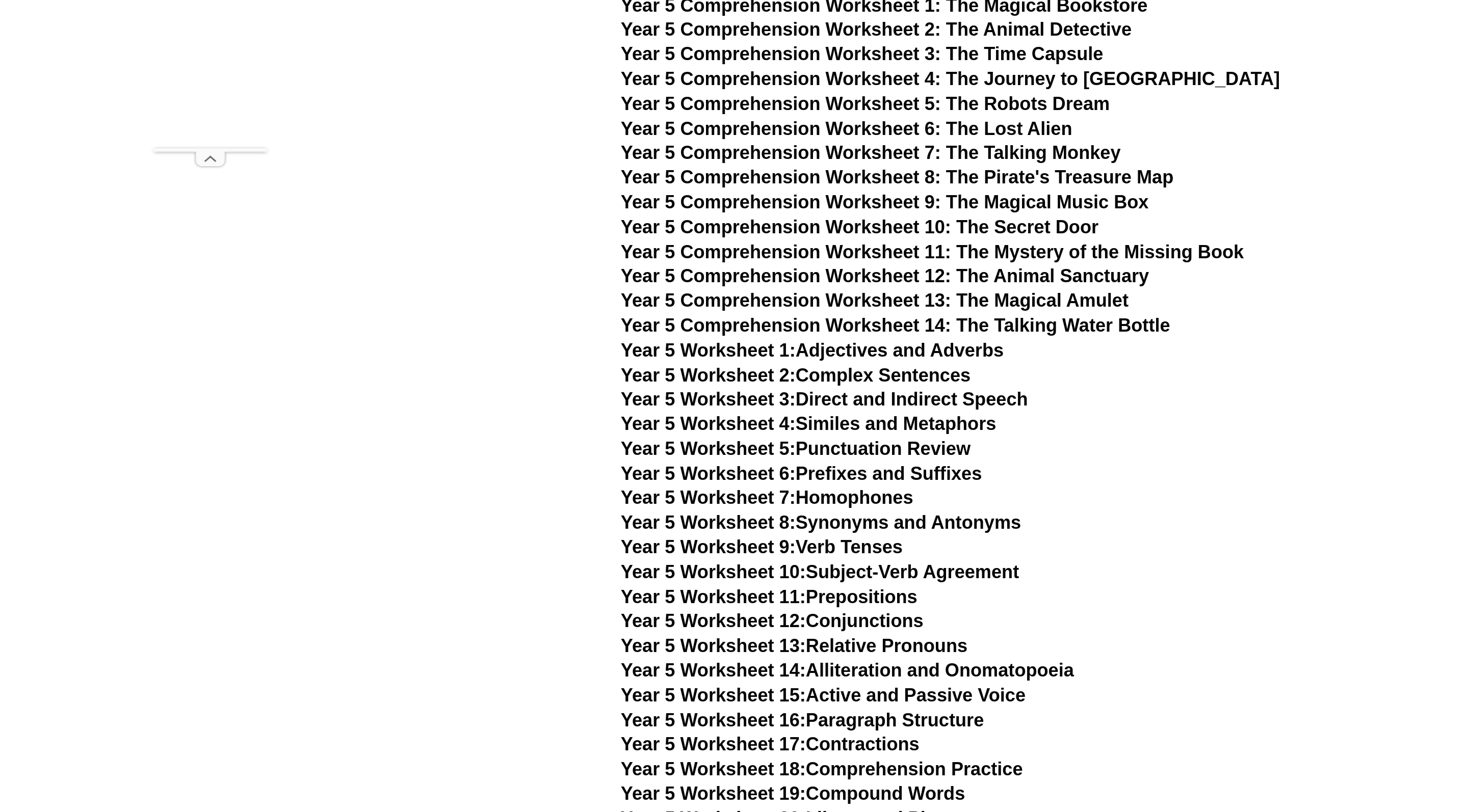
click at [644, 738] on link "Year 5 Worksheet 16: Paragraph Structure" at bounding box center [579, 745] width 261 height 15
click at [575, 738] on span "Year 5 Worksheet 16:" at bounding box center [514, 745] width 133 height 15
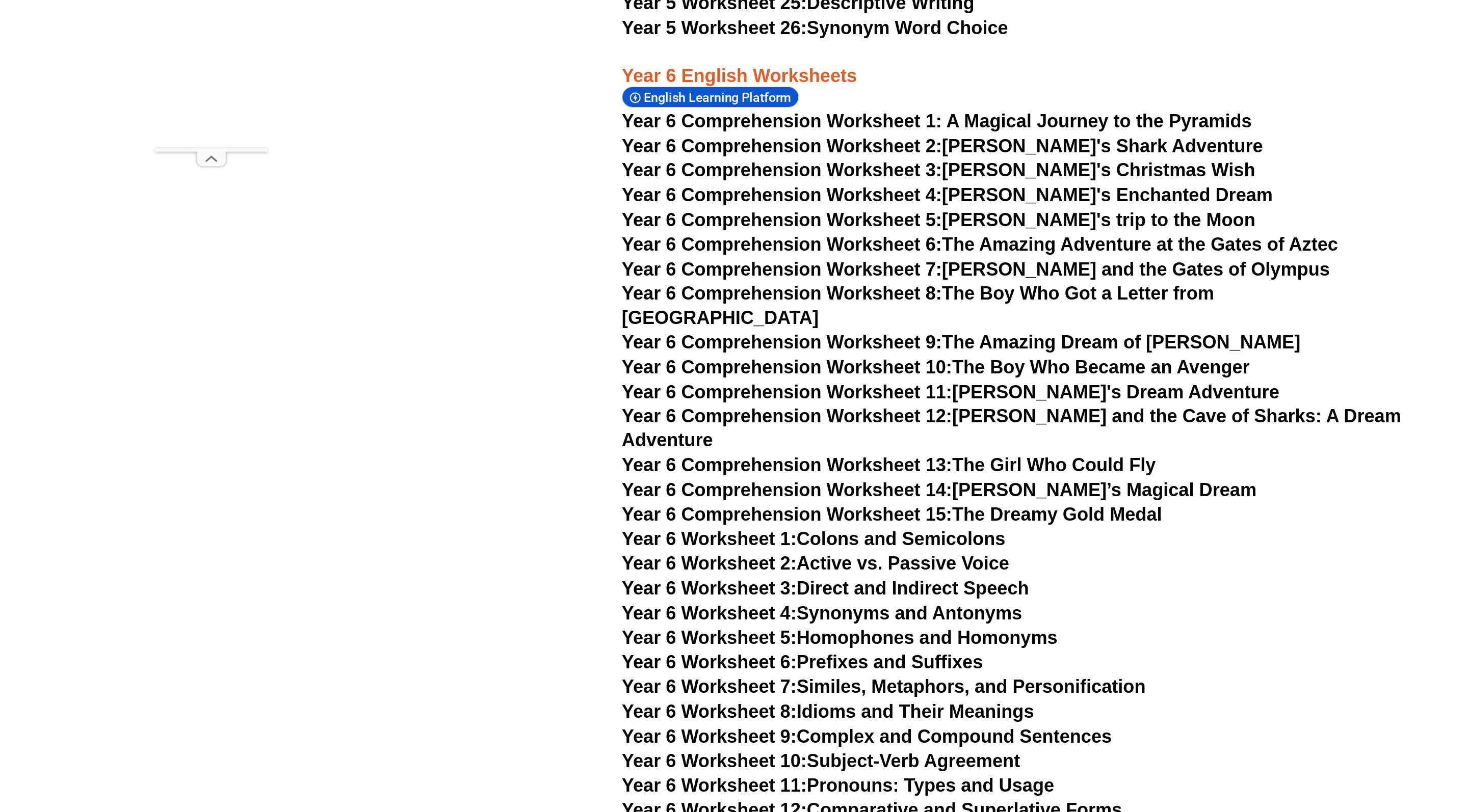
scroll to position [5670, 0]
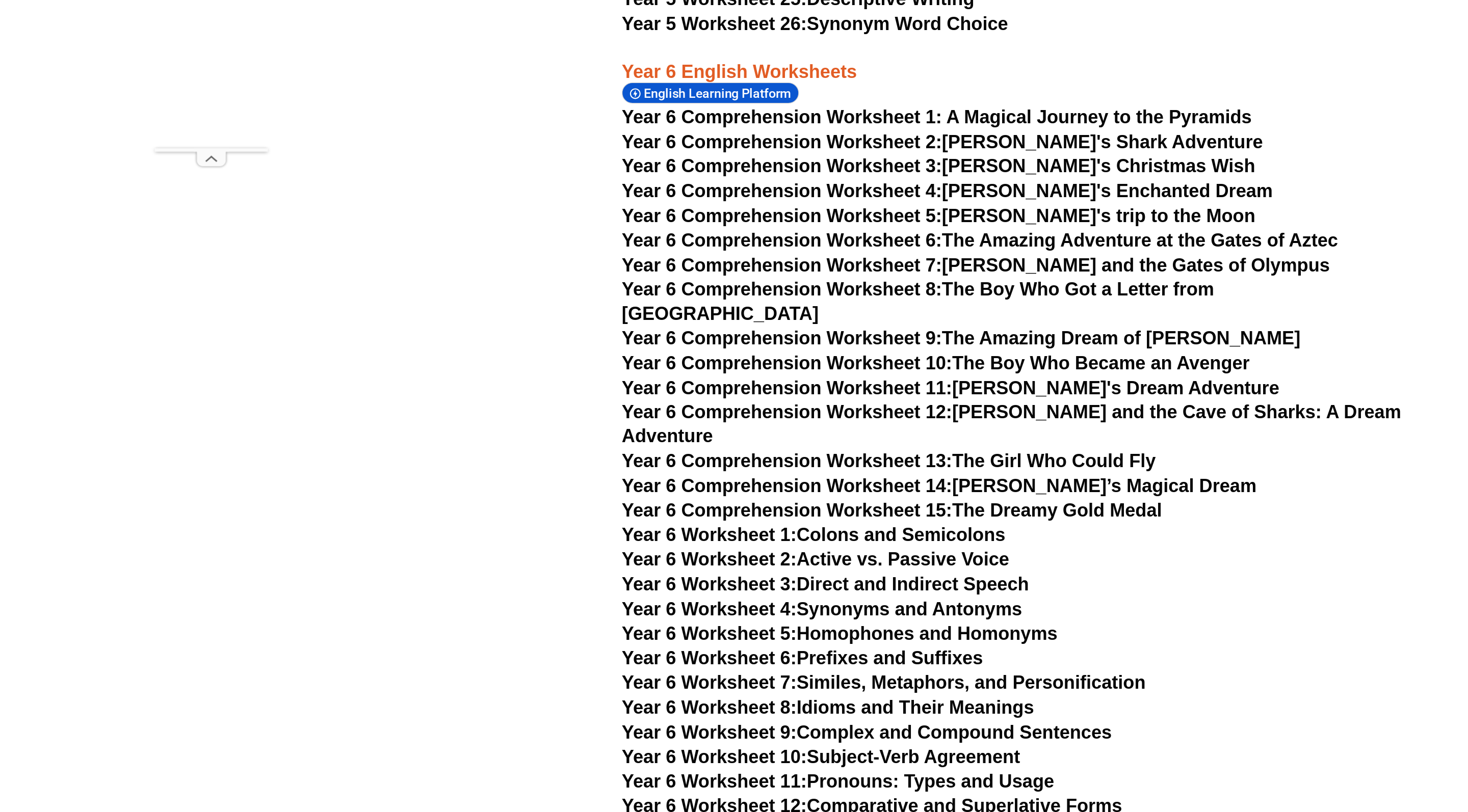
click at [605, 676] on link "Year 6 Worksheet 5: Homophones and Homonyms" at bounding box center [605, 683] width 313 height 15
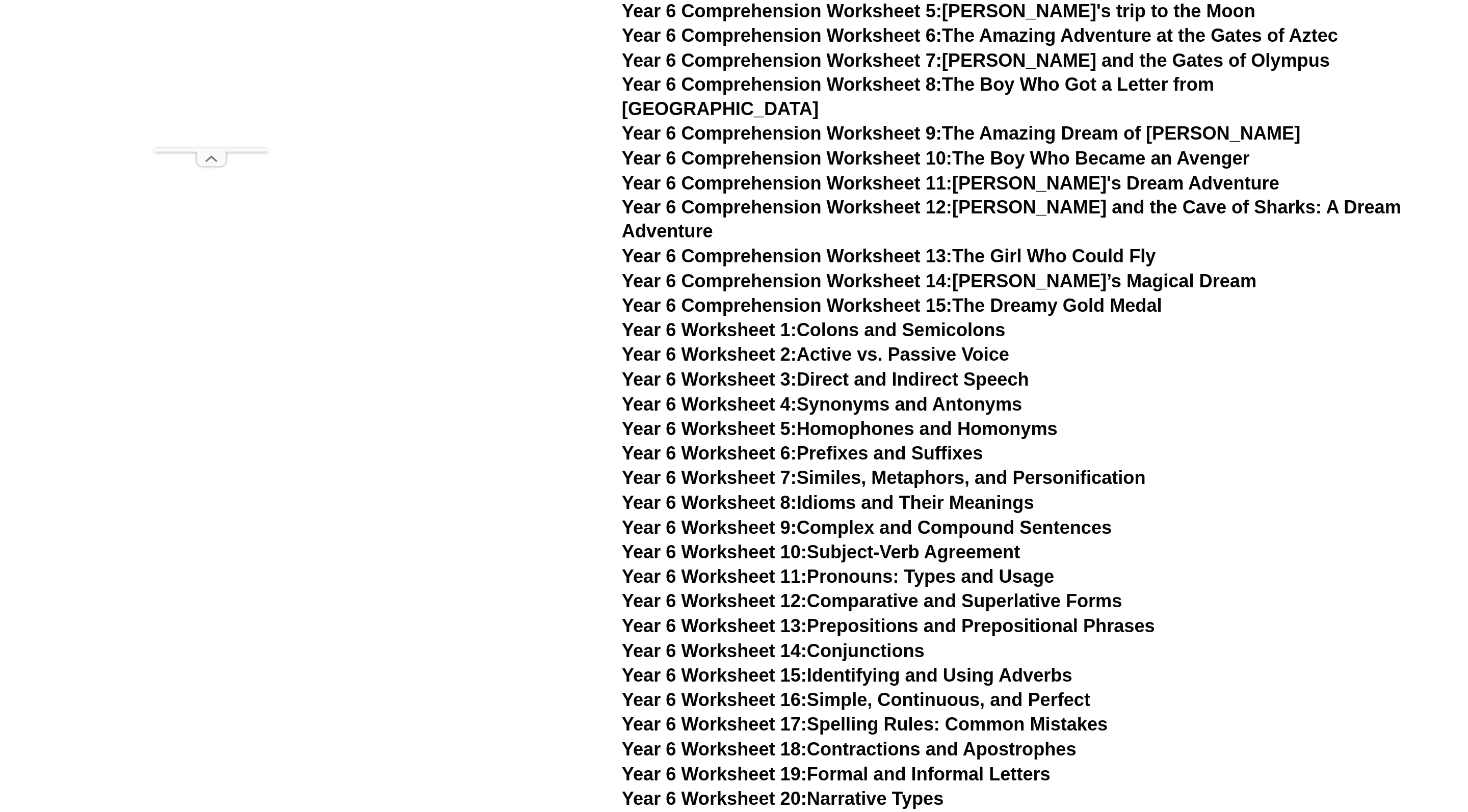
scroll to position [6021, 0]
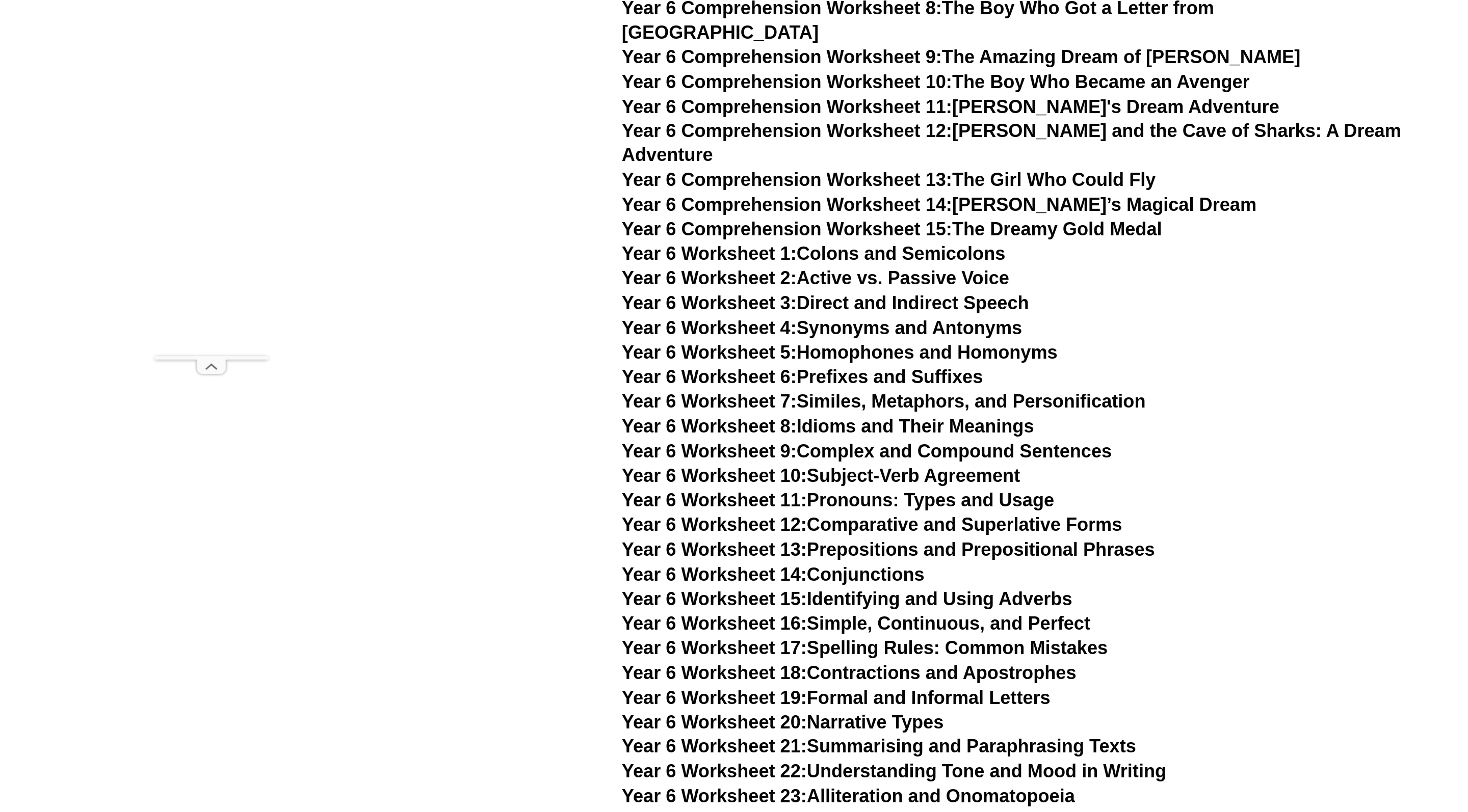
click at [556, 625] on span "Year 6 Worksheet 22:" at bounding box center [514, 633] width 133 height 15
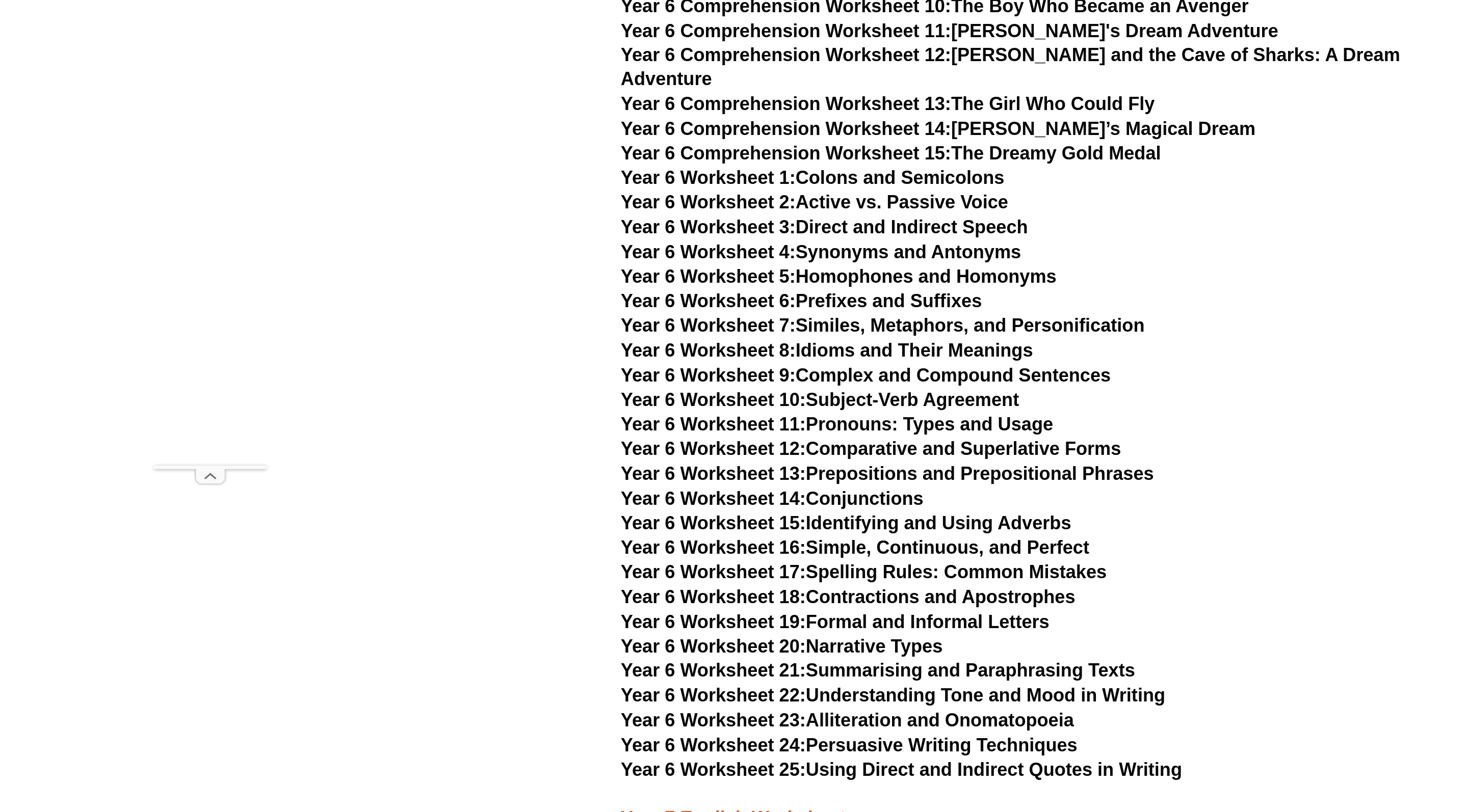
scroll to position [6145, 0]
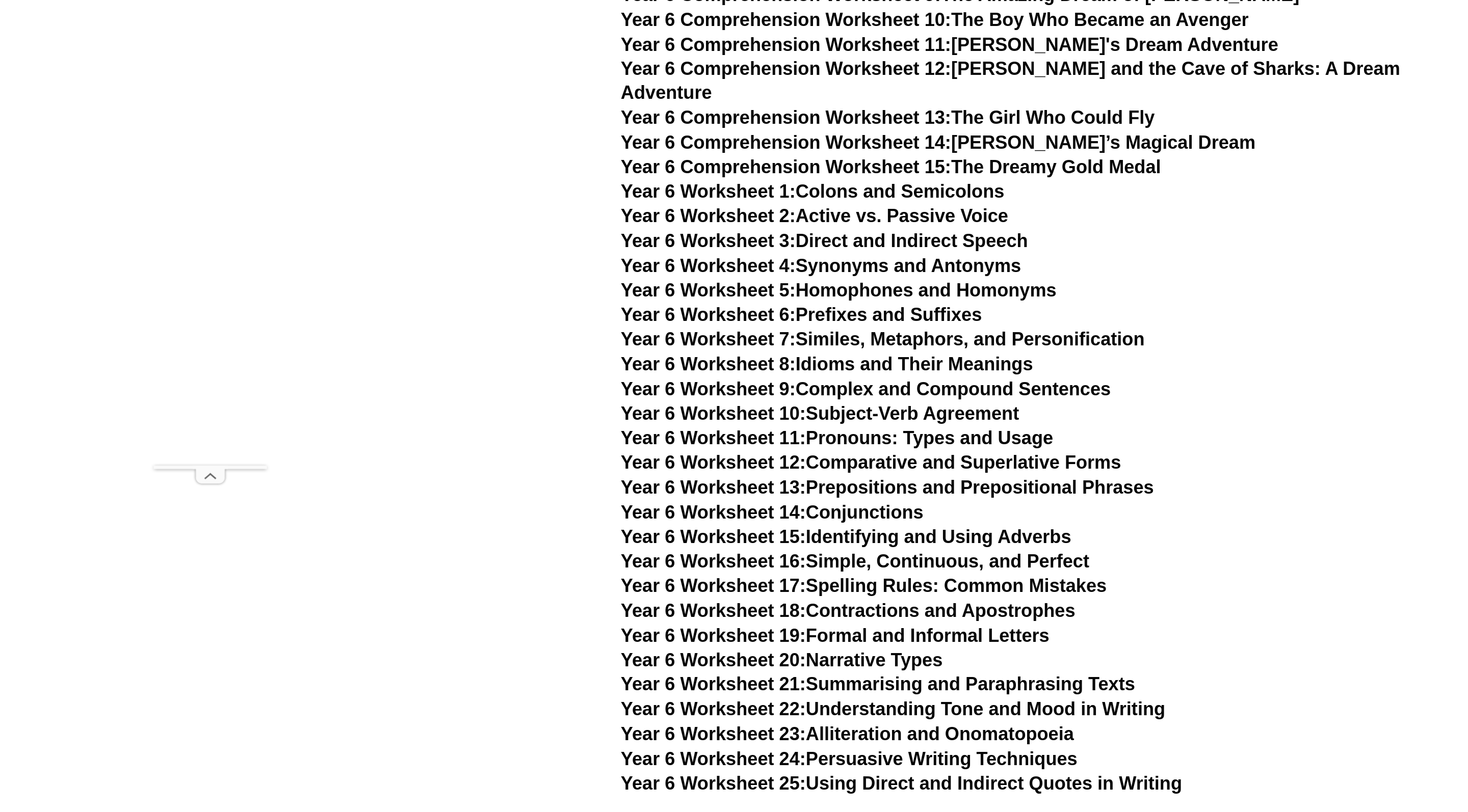
click at [549, 396] on span "Year 6 Worksheet 16:" at bounding box center [514, 403] width 133 height 15
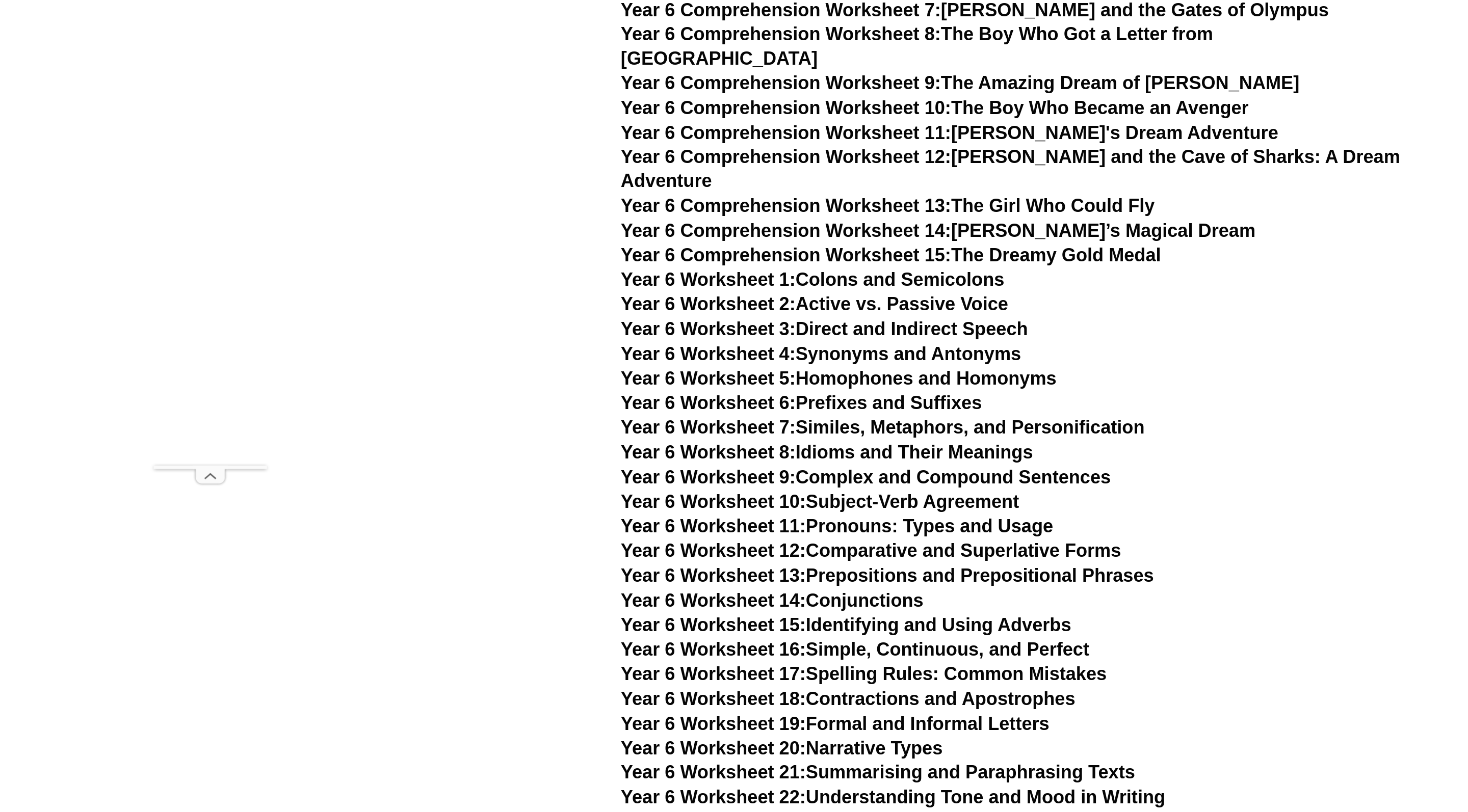
scroll to position [5875, 0]
